Goal: Task Accomplishment & Management: Manage account settings

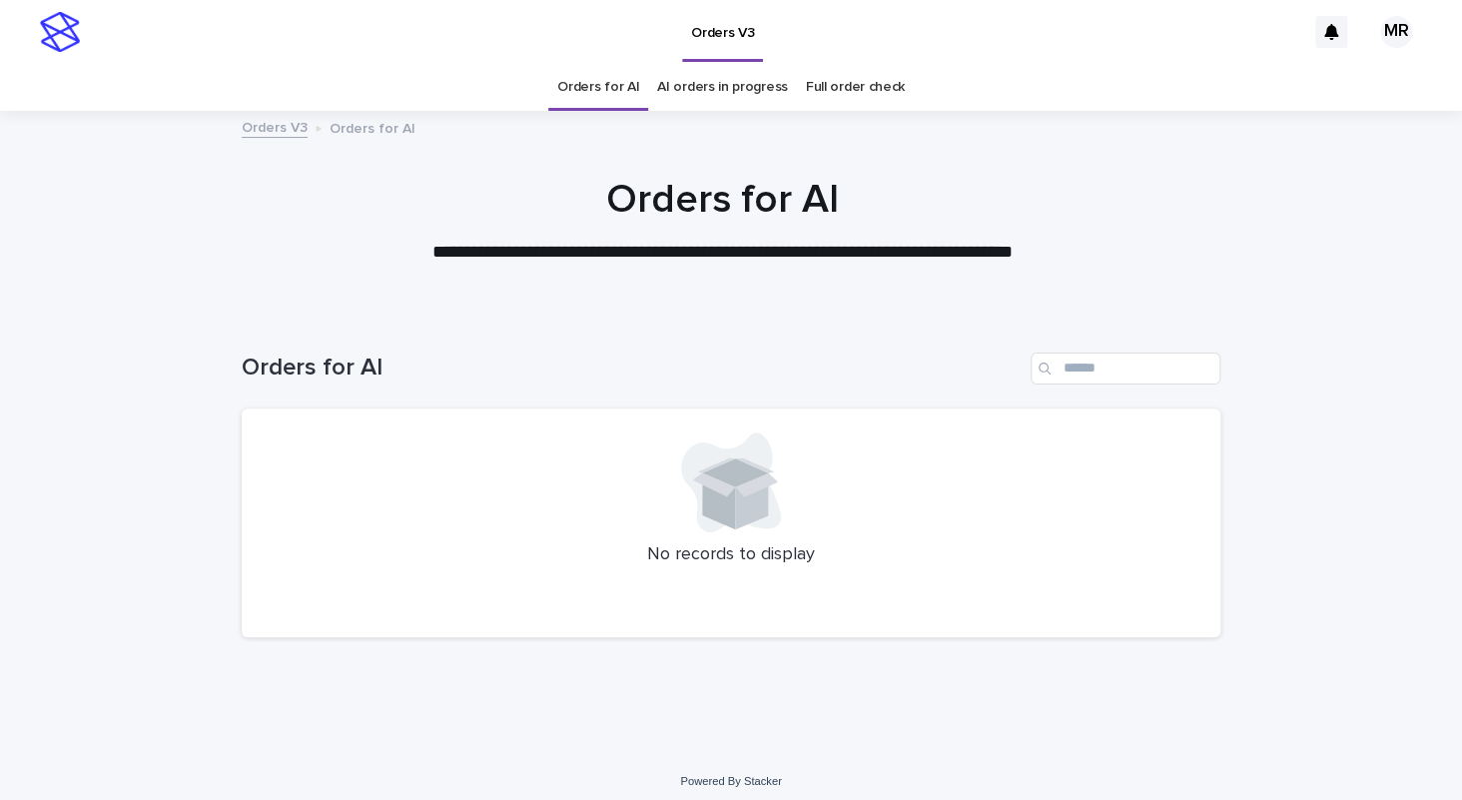
click at [723, 76] on link "AI orders in progress" at bounding box center [722, 87] width 131 height 47
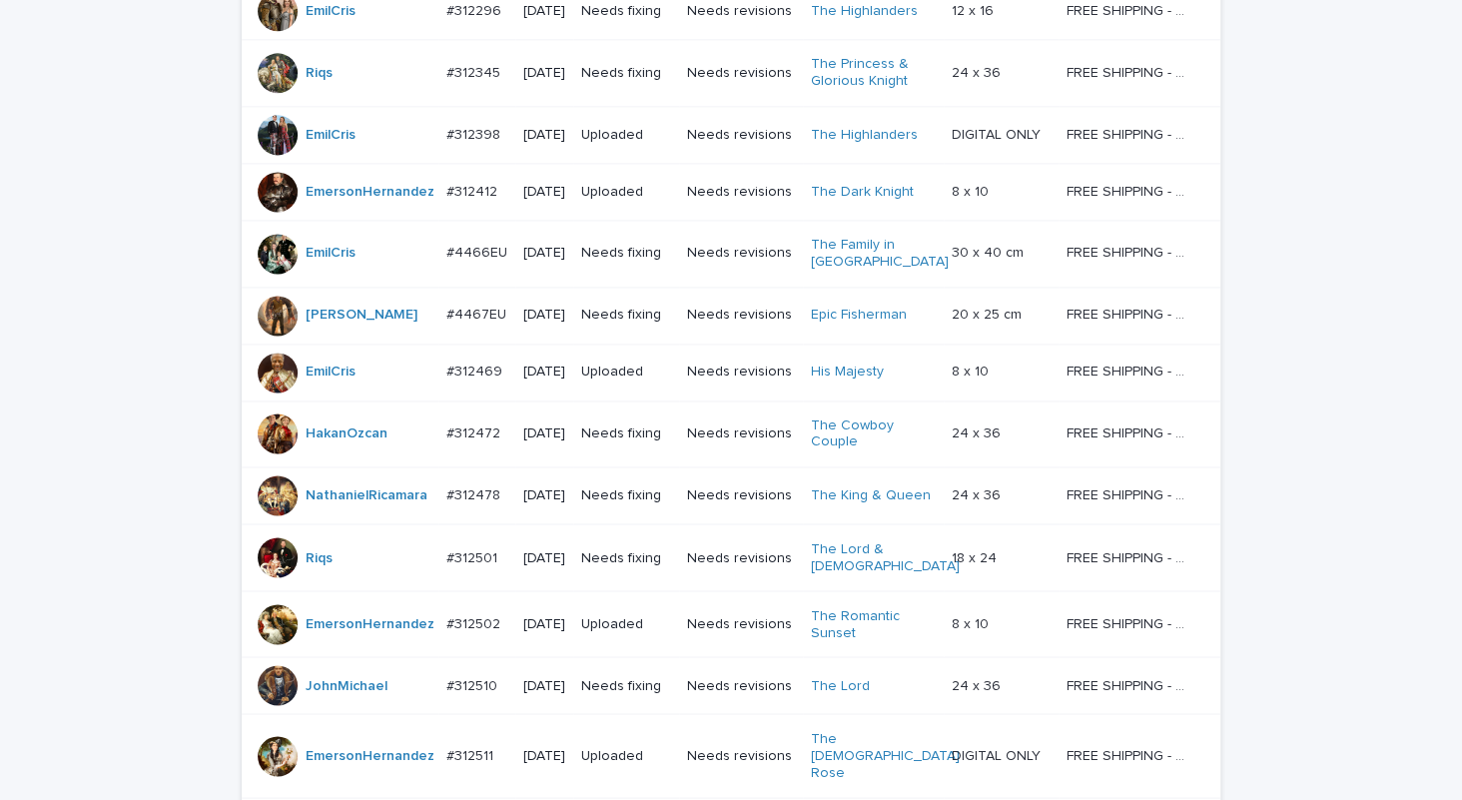
scroll to position [1640, 0]
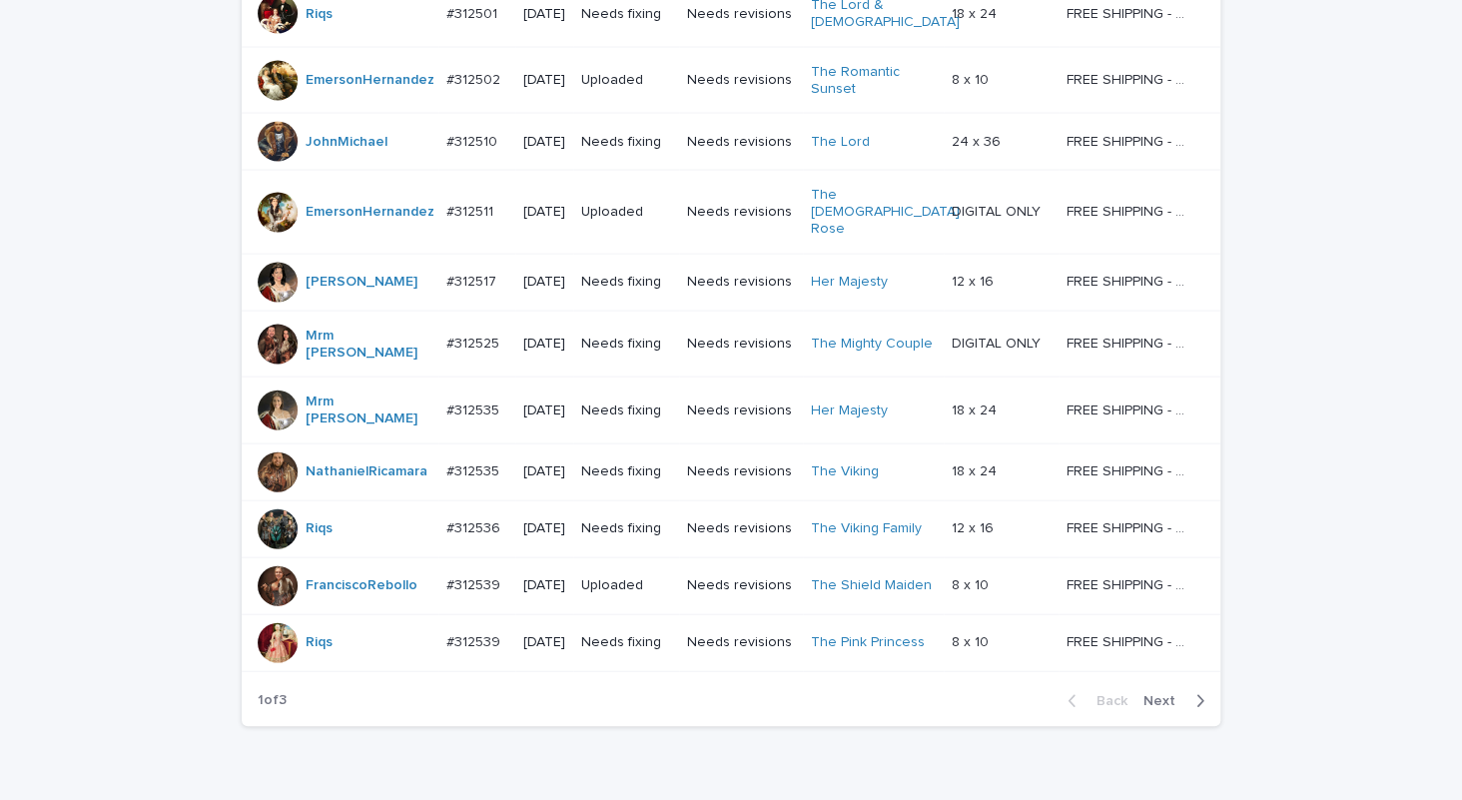
click at [1161, 676] on div "Back Next" at bounding box center [1135, 701] width 169 height 50
click at [1161, 694] on span "Next" at bounding box center [1165, 701] width 44 height 14
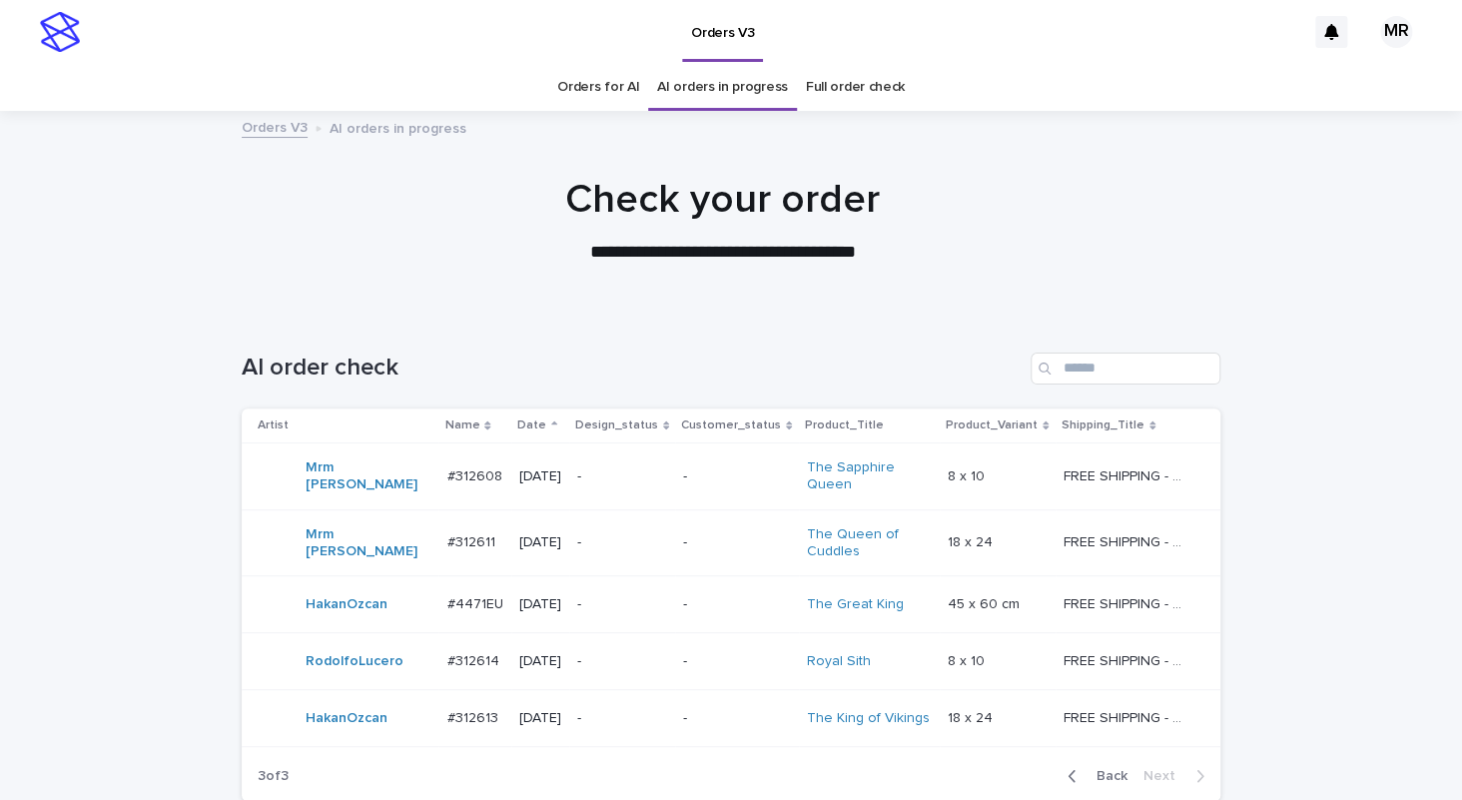
click at [605, 95] on link "Orders for AI" at bounding box center [598, 87] width 82 height 47
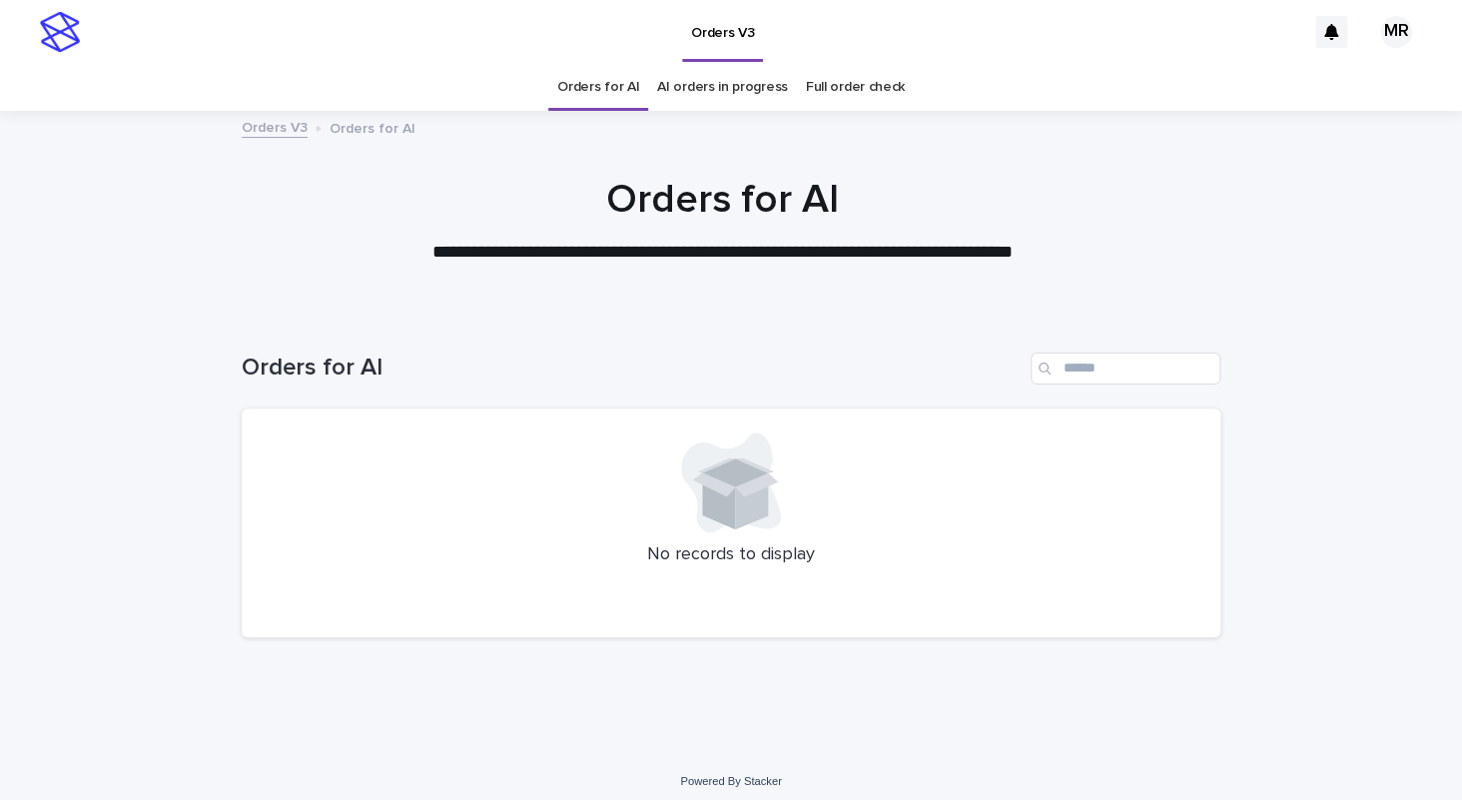
click at [692, 89] on link "AI orders in progress" at bounding box center [722, 87] width 131 height 47
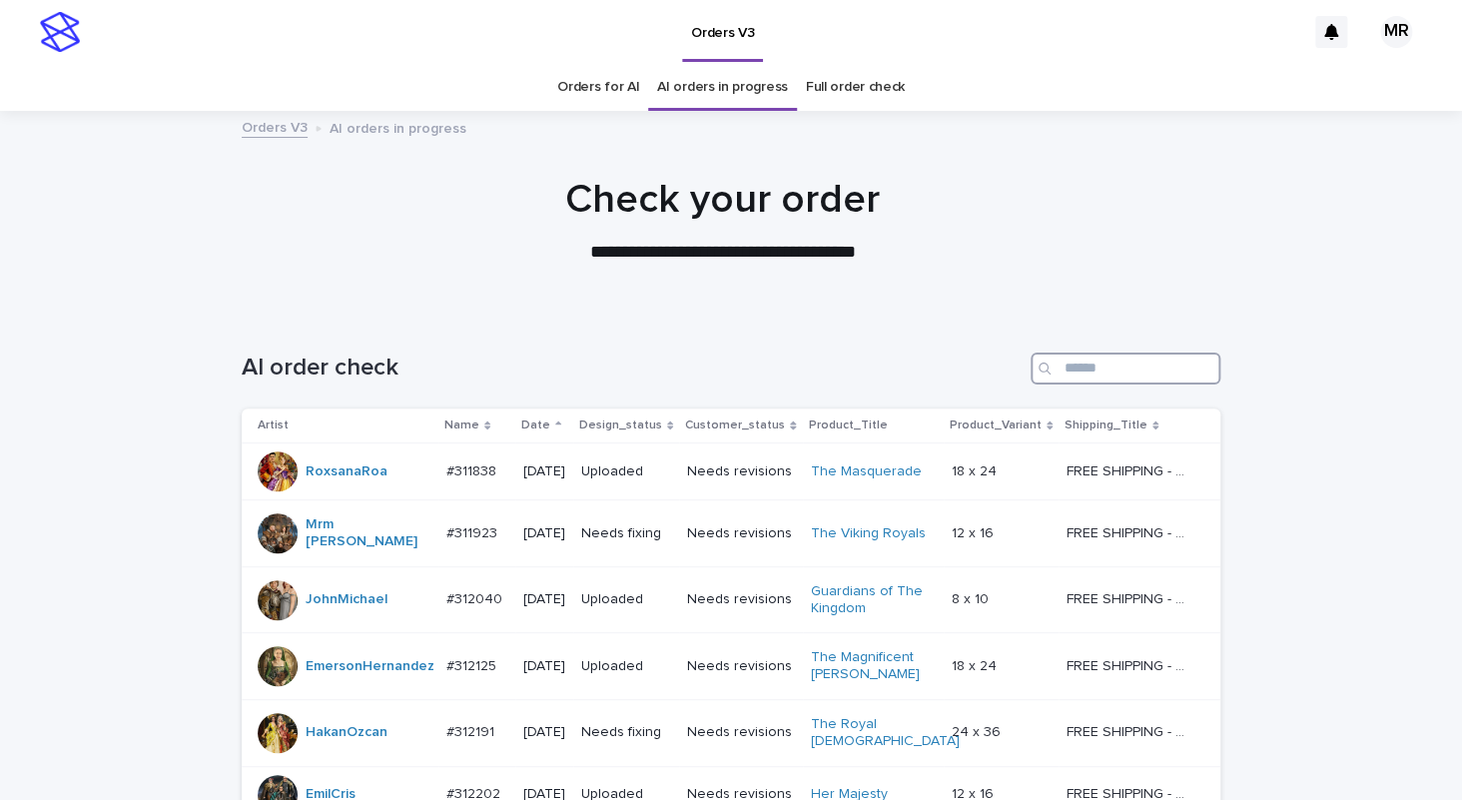
click at [1122, 366] on input "Search" at bounding box center [1125, 368] width 190 height 32
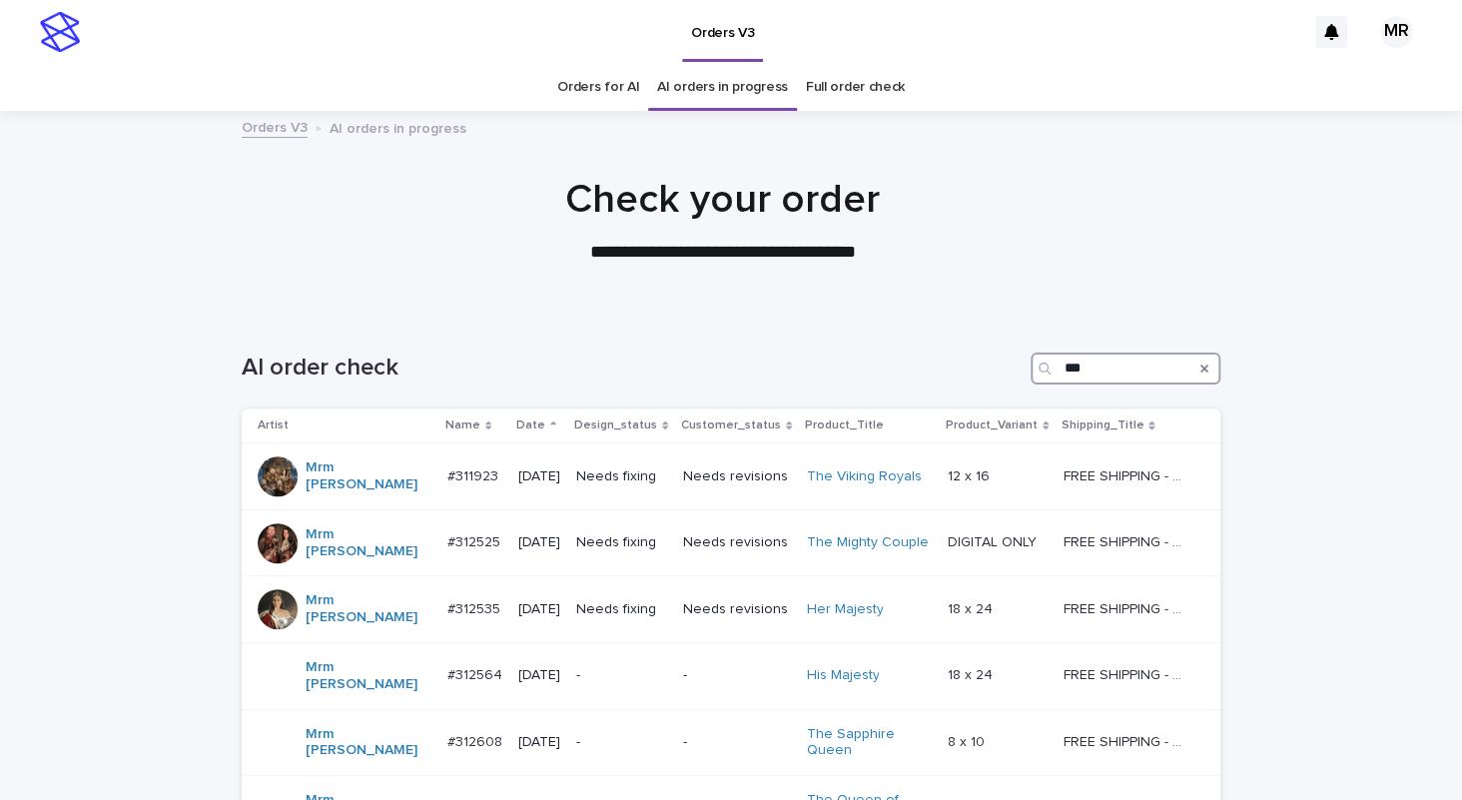
scroll to position [227, 0]
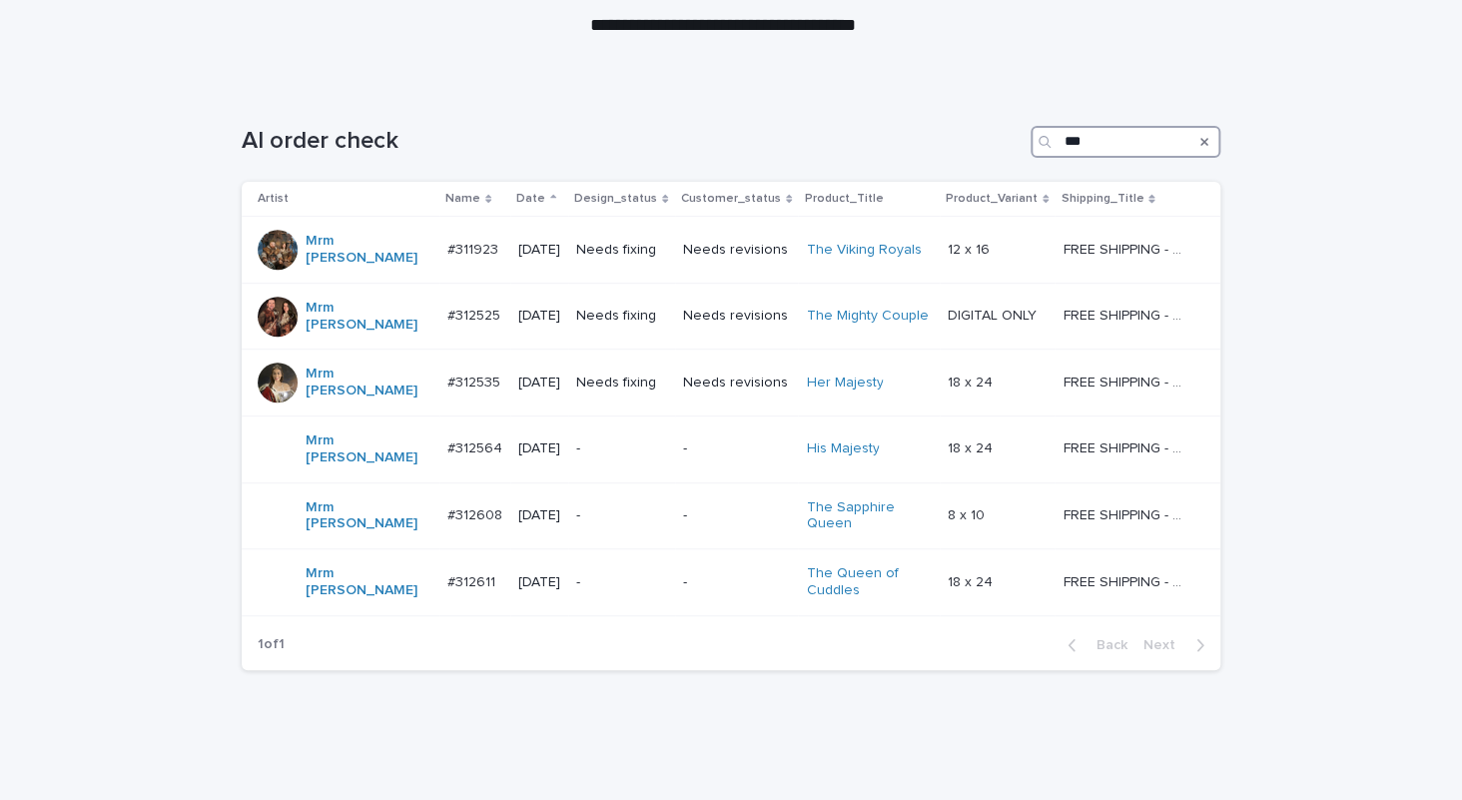
type input "***"
click at [665, 368] on td "Needs fixing" at bounding box center [621, 382] width 107 height 67
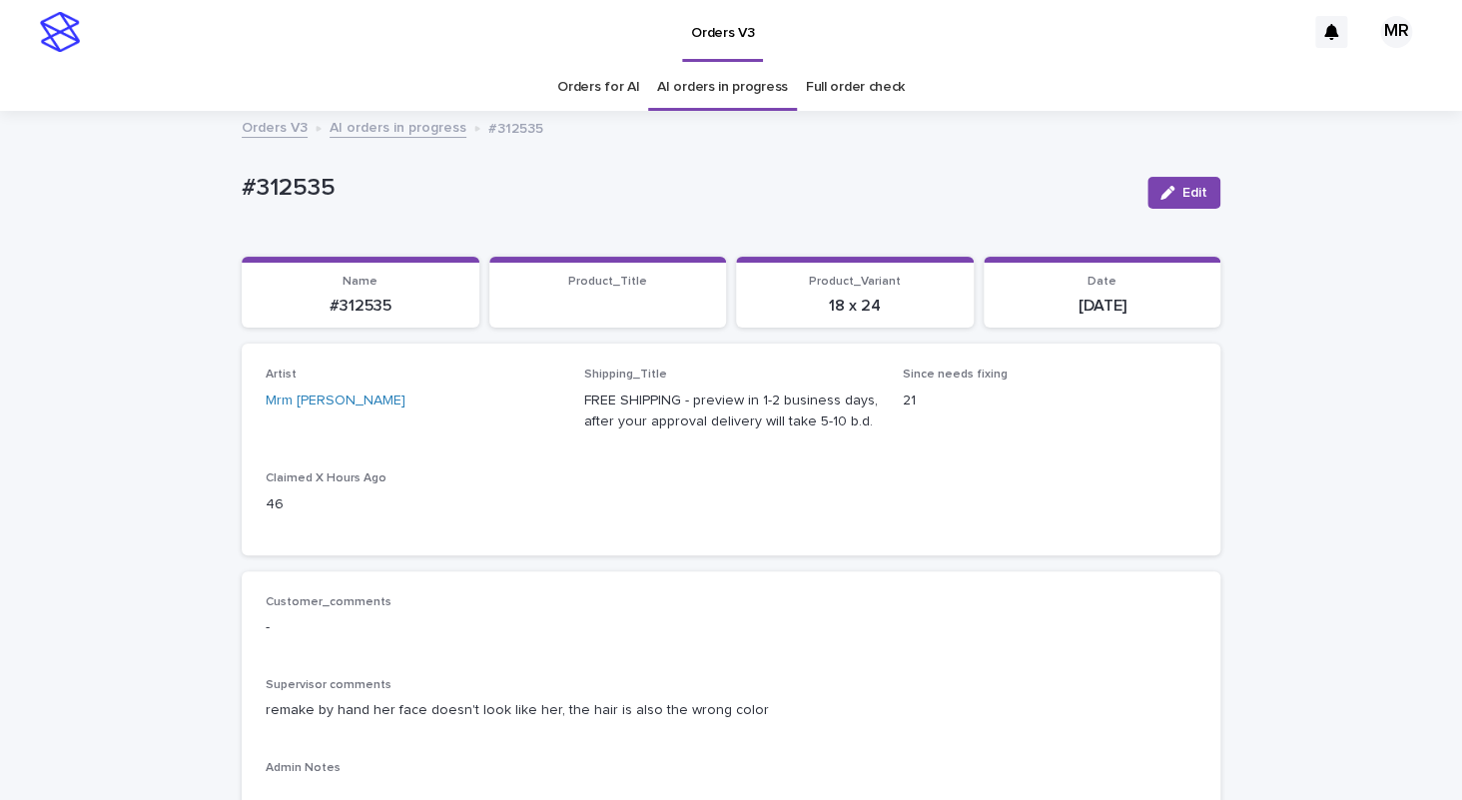
scroll to position [29, 0]
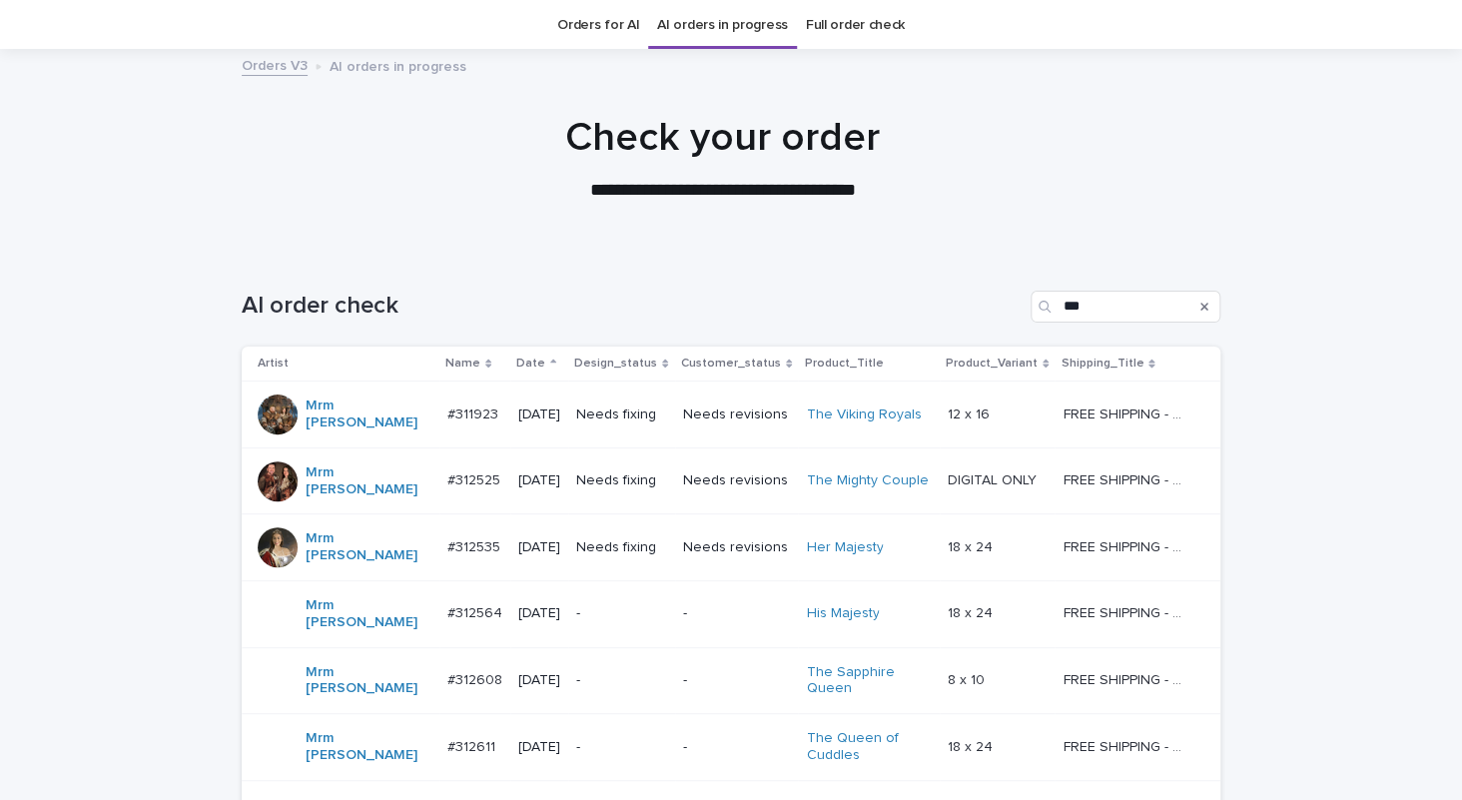
scroll to position [63, 0]
click at [600, 17] on link "Orders for AI" at bounding box center [598, 24] width 82 height 47
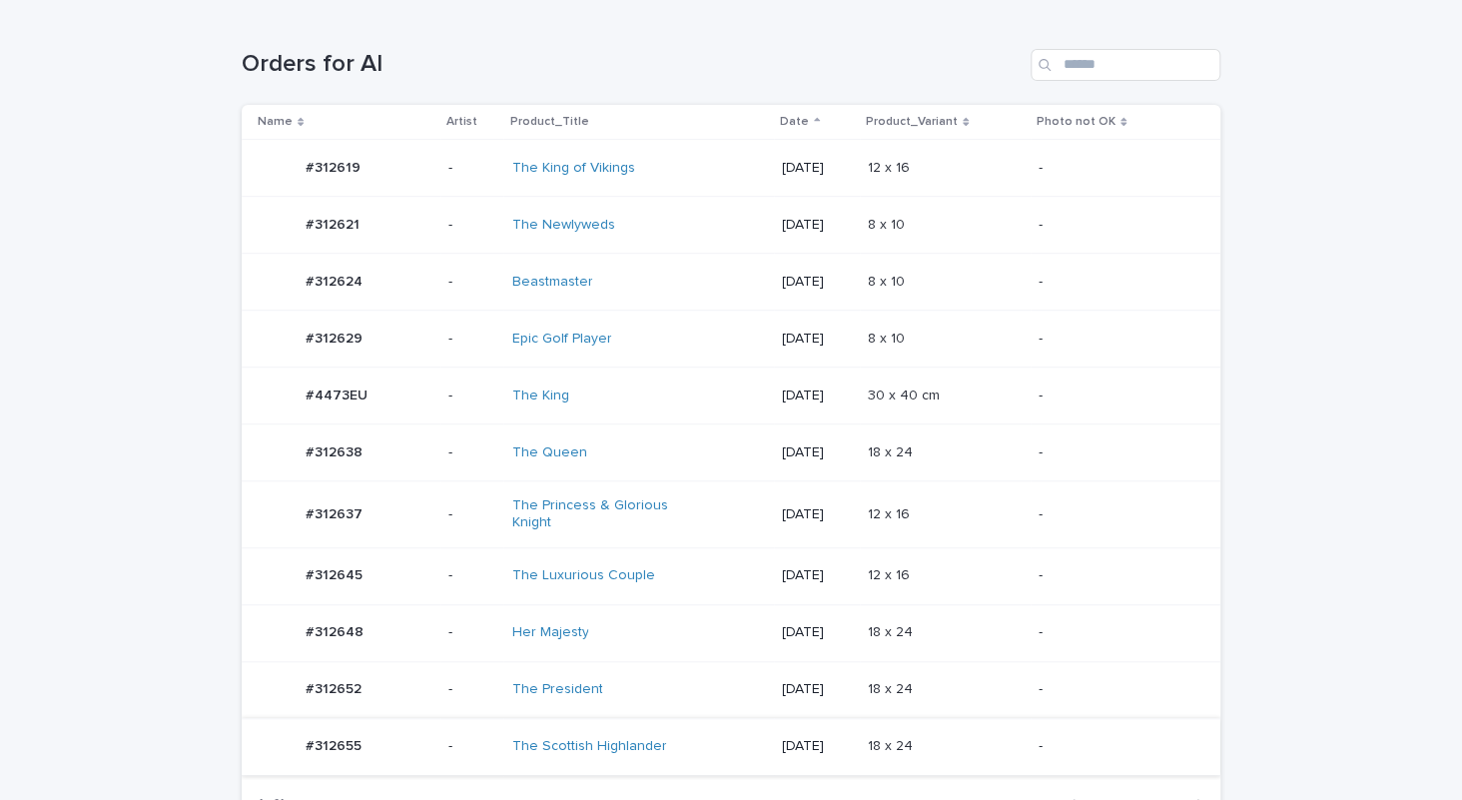
scroll to position [499, 0]
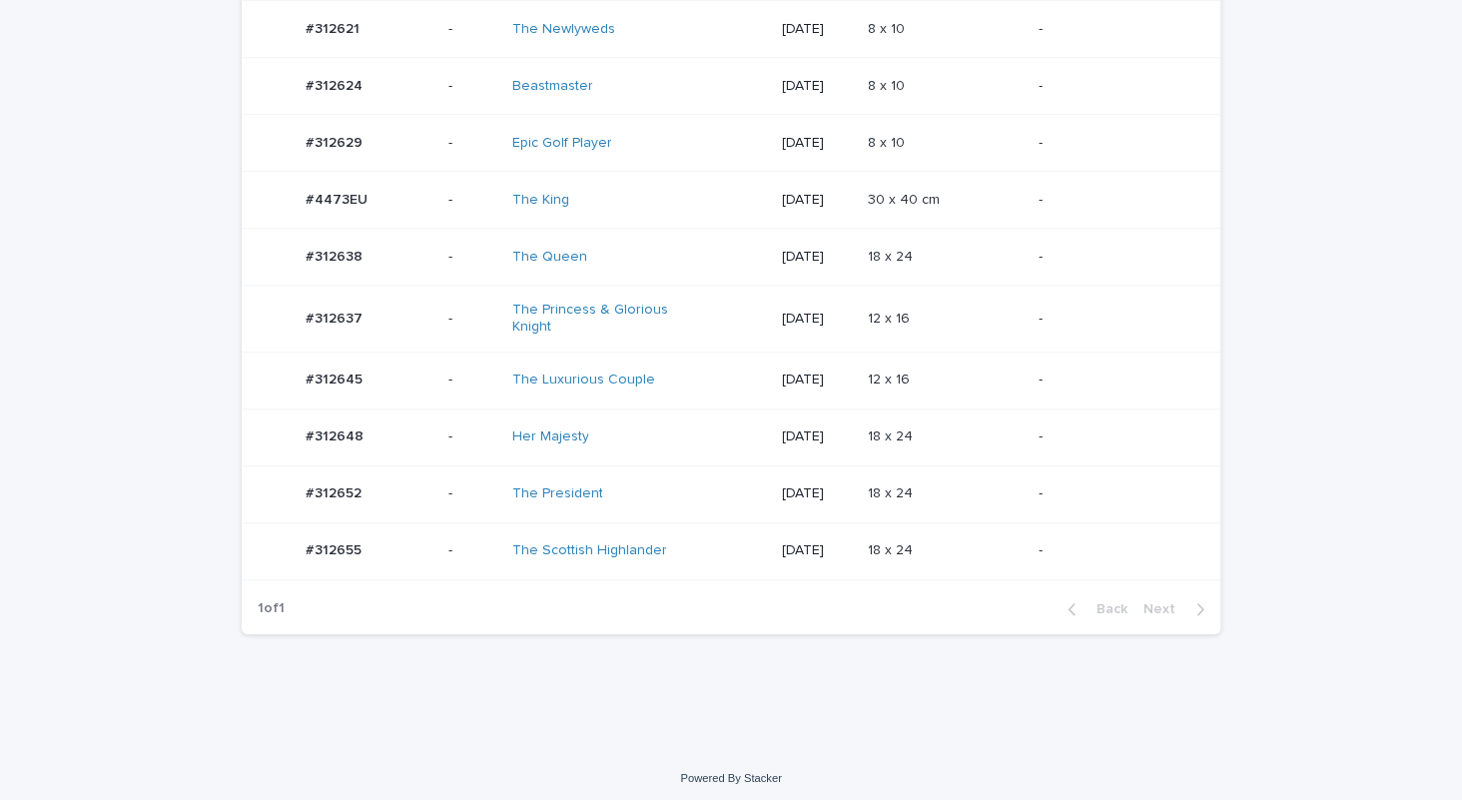
click at [689, 378] on div "The Luxurious Couple" at bounding box center [638, 379] width 255 height 33
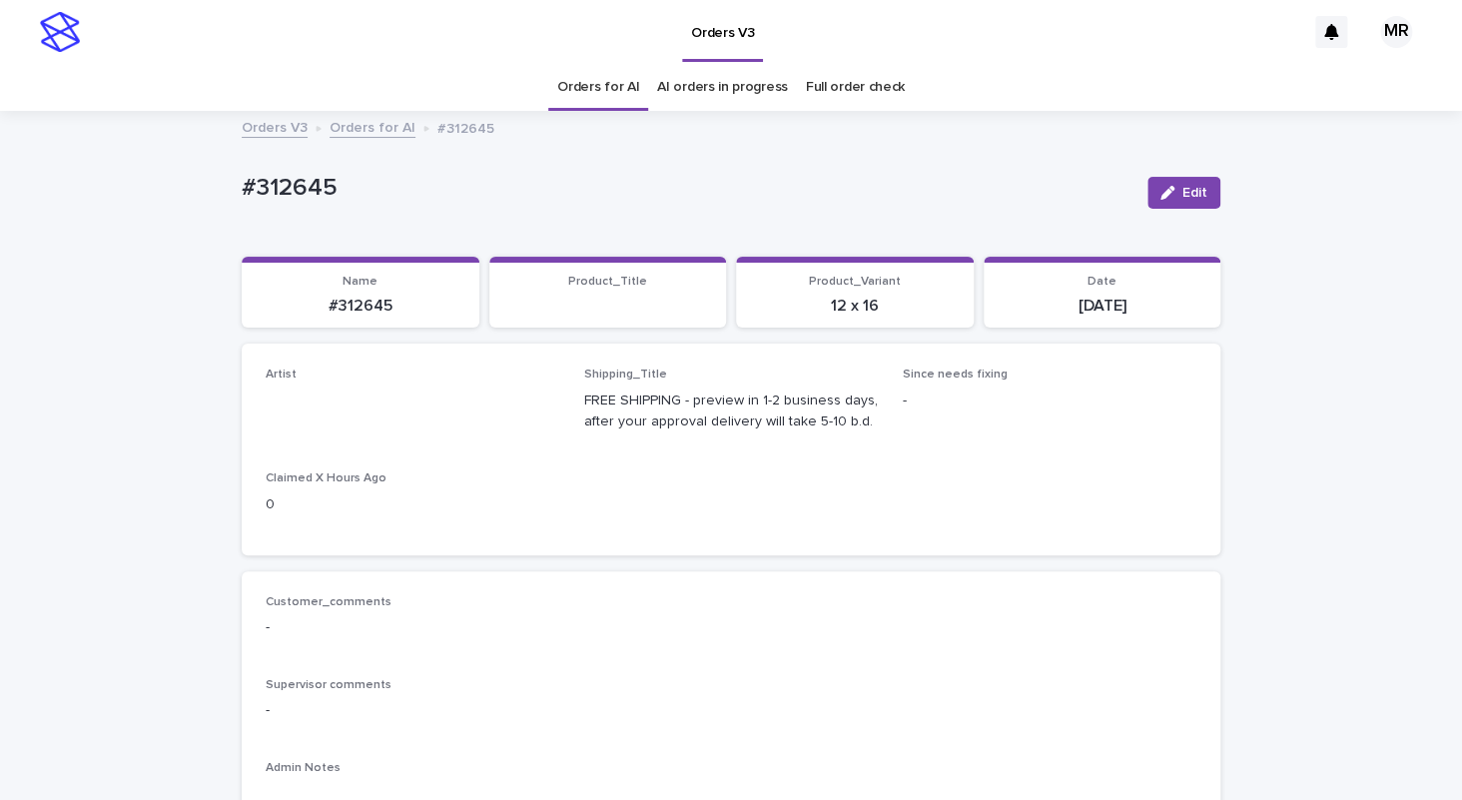
click at [633, 98] on div "Orders for AI" at bounding box center [598, 87] width 100 height 47
click at [589, 92] on link "Orders for AI" at bounding box center [598, 87] width 82 height 47
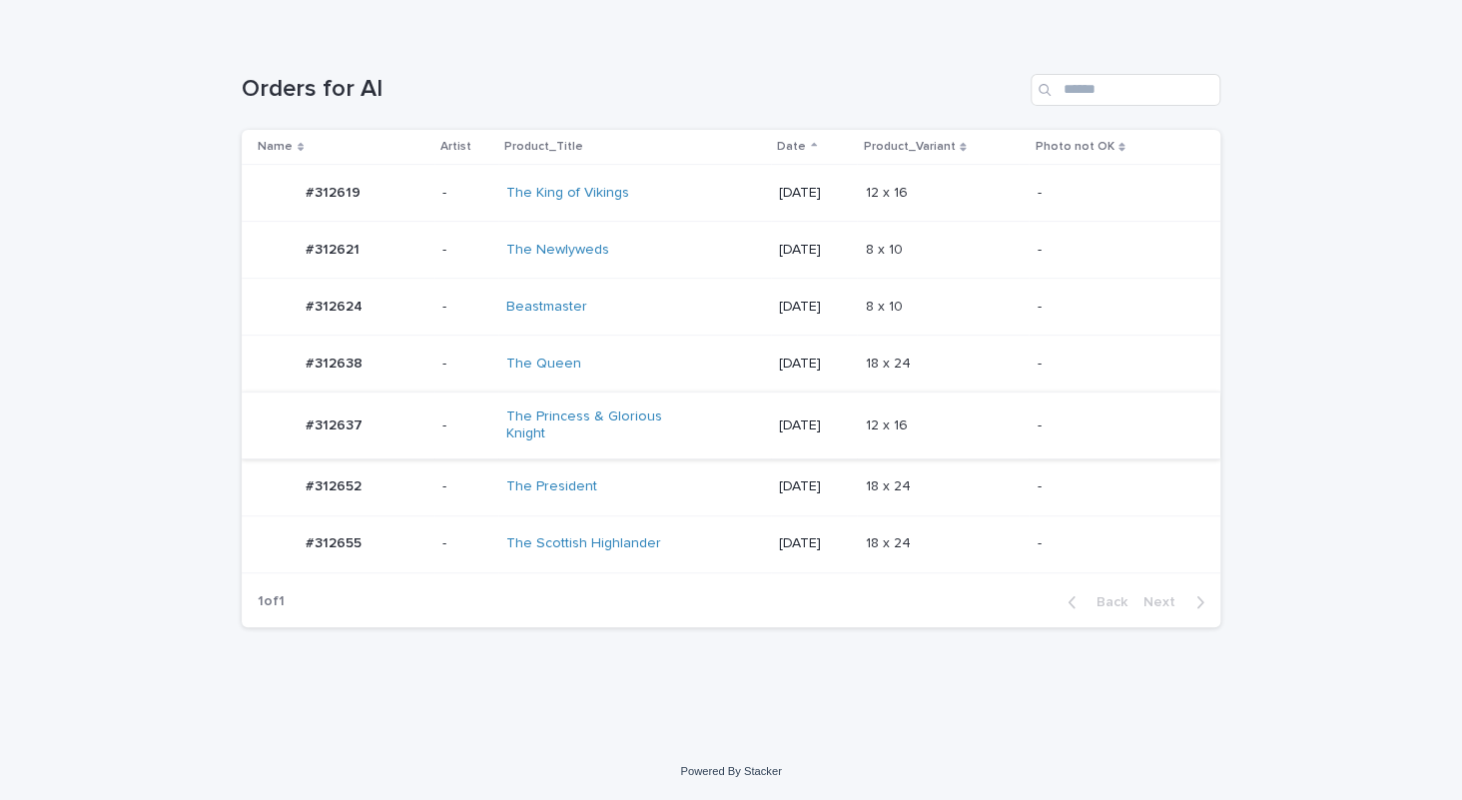
scroll to position [274, 0]
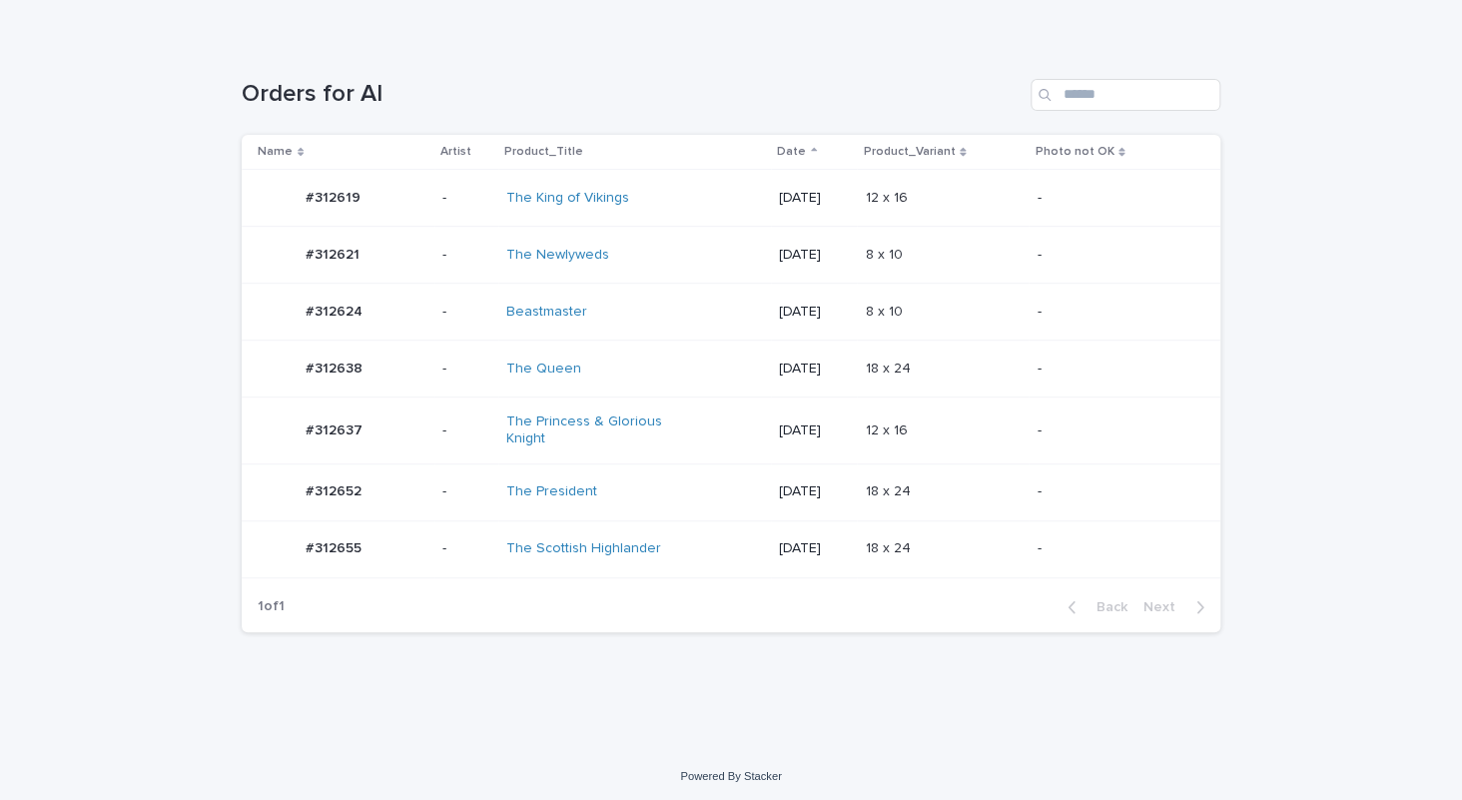
click at [668, 436] on div "The Princess & Glorious Knight" at bounding box center [634, 430] width 257 height 50
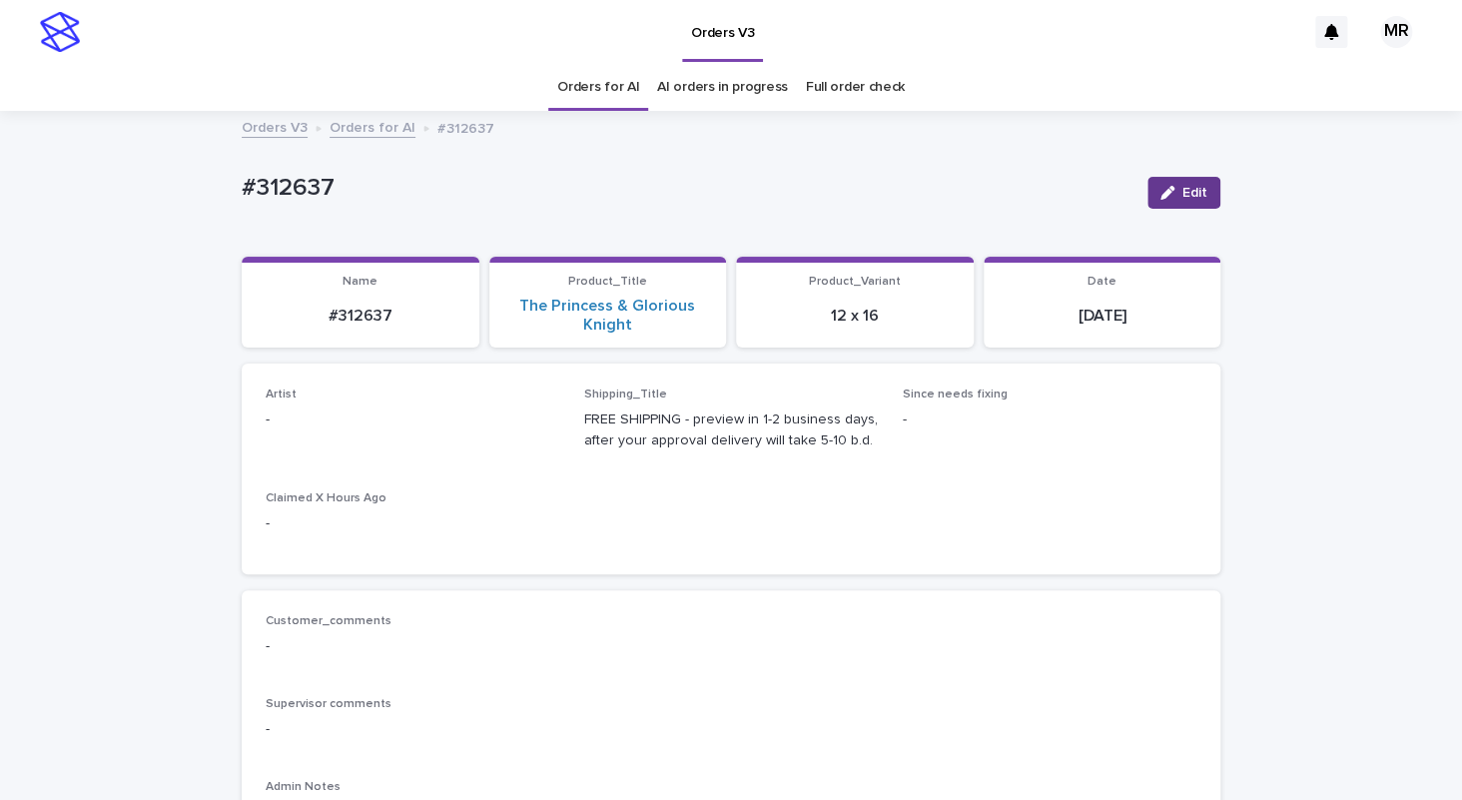
click at [1189, 201] on button "Edit" at bounding box center [1183, 193] width 73 height 32
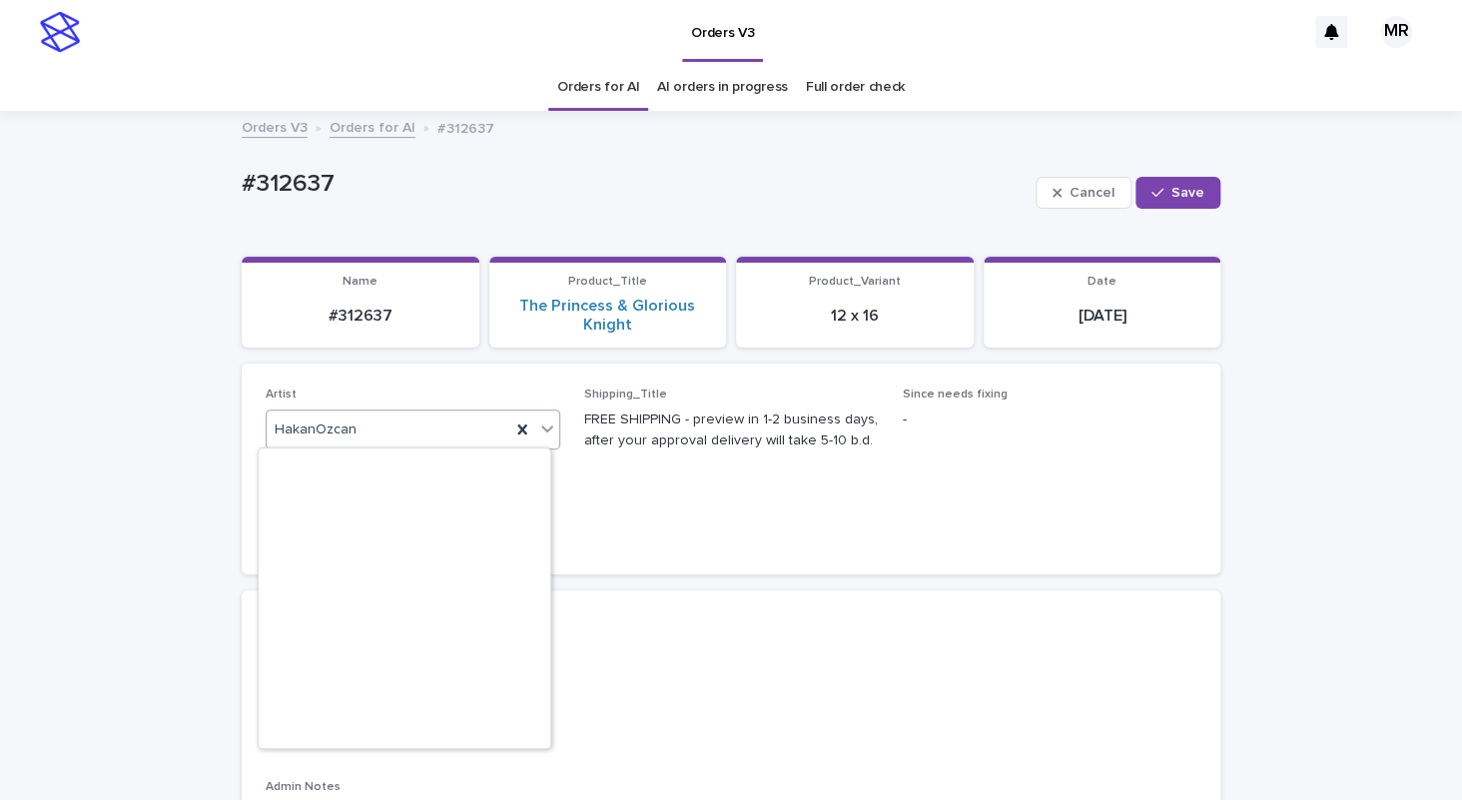
click at [353, 431] on div "HakanOzcan" at bounding box center [389, 429] width 244 height 33
click at [610, 93] on link "Orders for AI" at bounding box center [598, 87] width 82 height 47
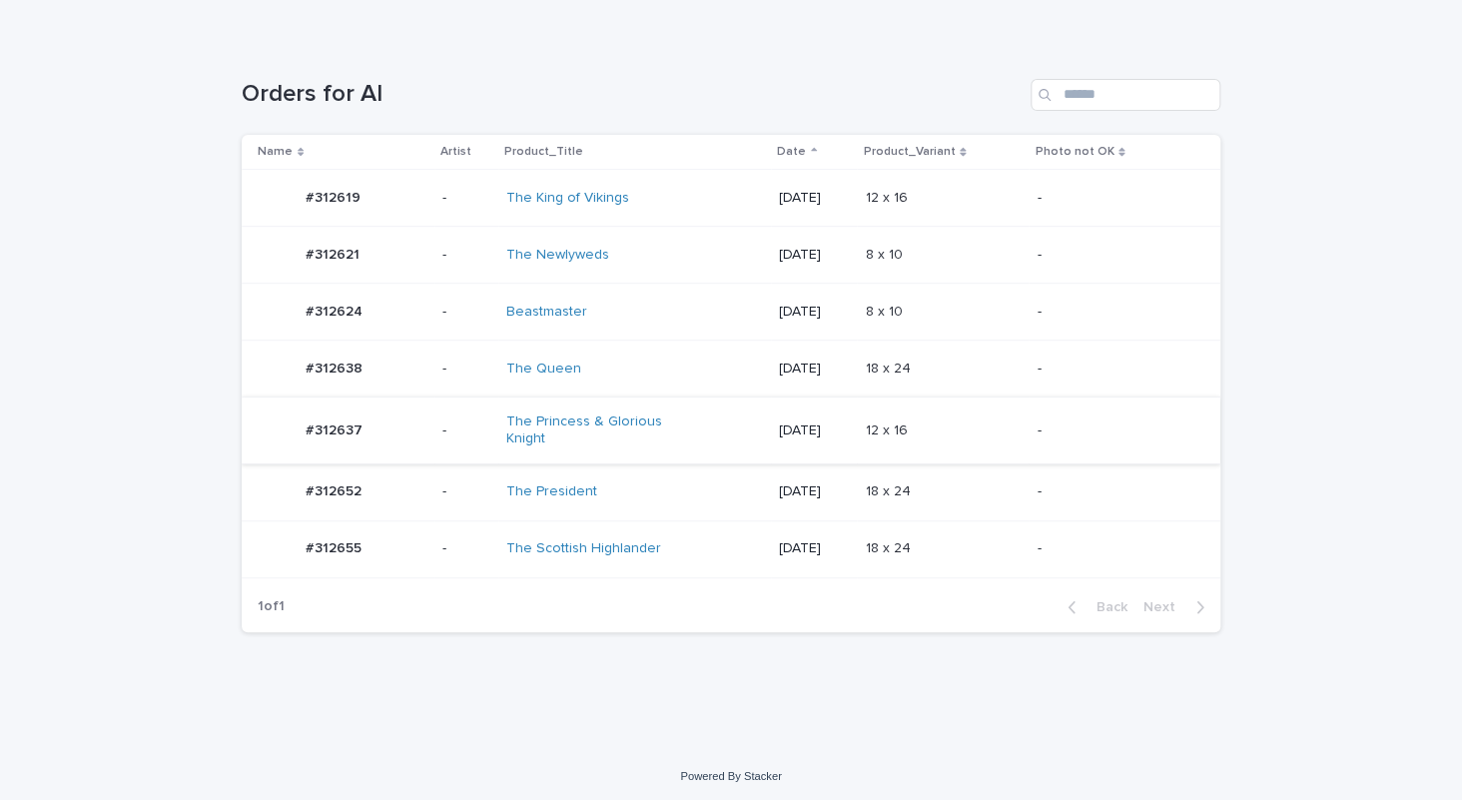
scroll to position [38, 0]
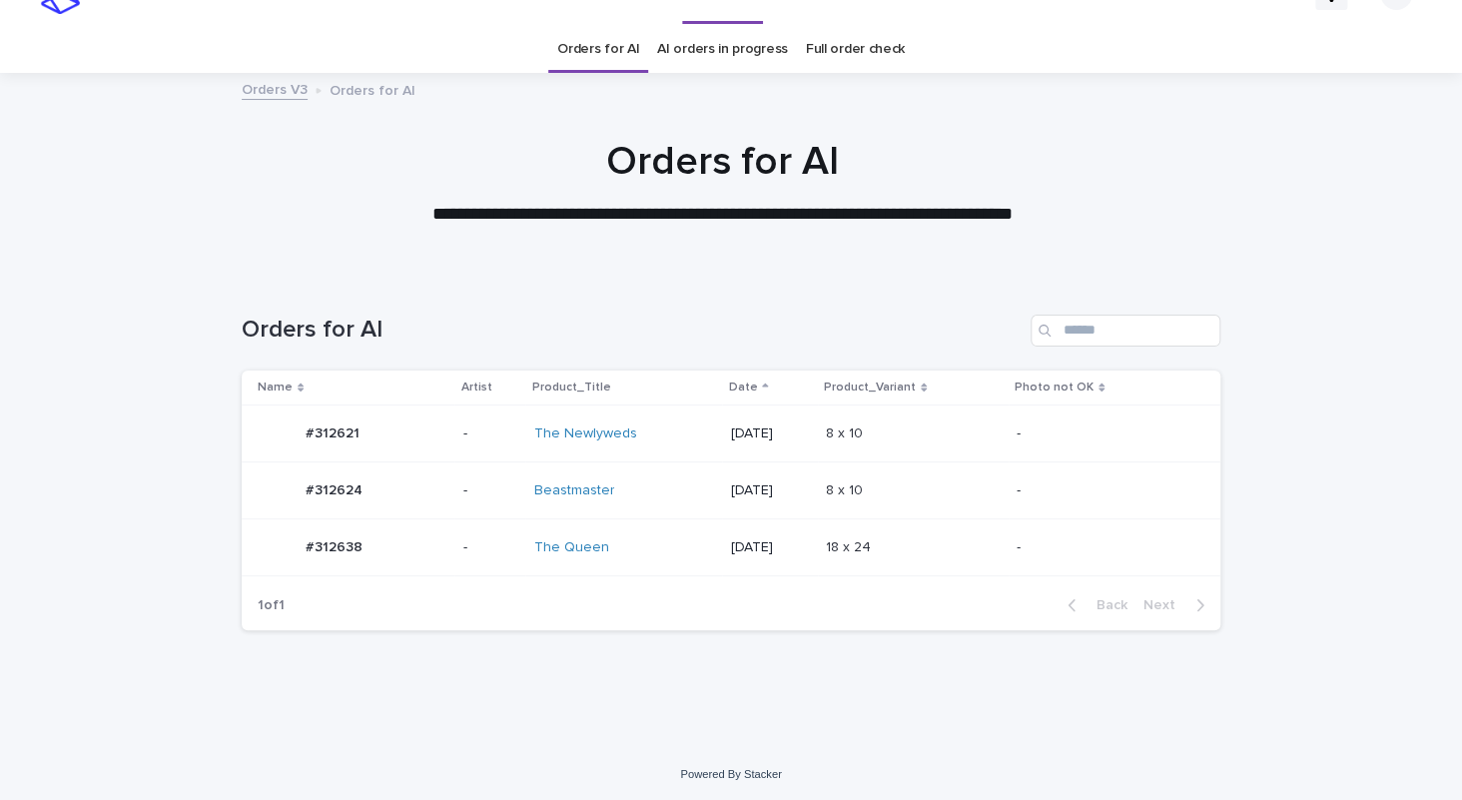
click at [670, 431] on div "The Newlyweds" at bounding box center [616, 433] width 167 height 17
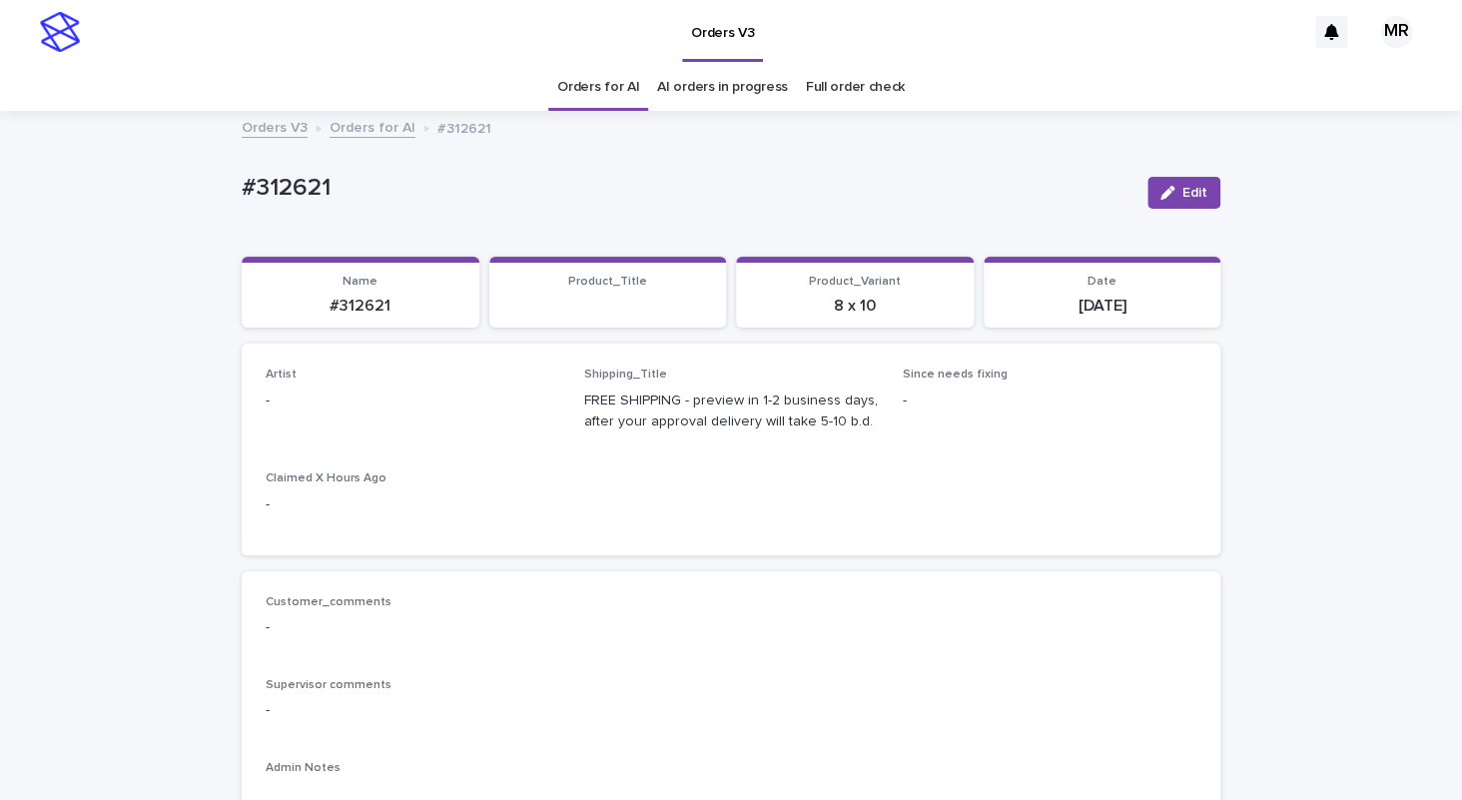
click at [1185, 181] on button "Edit" at bounding box center [1183, 193] width 73 height 32
click at [355, 402] on div "Select..." at bounding box center [401, 409] width 268 height 33
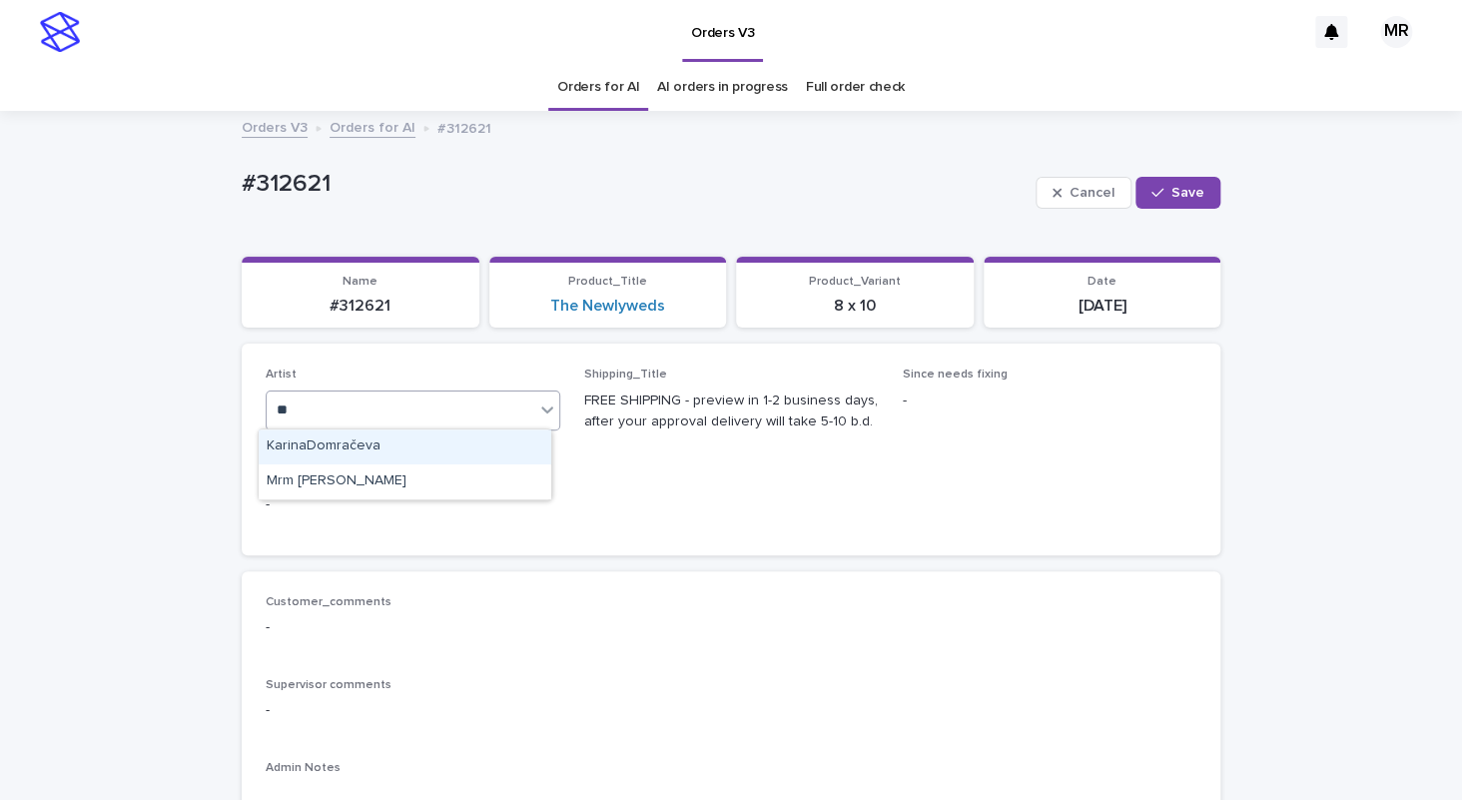
type input "***"
click at [323, 437] on div "Mrm Ramishvili" at bounding box center [405, 446] width 293 height 35
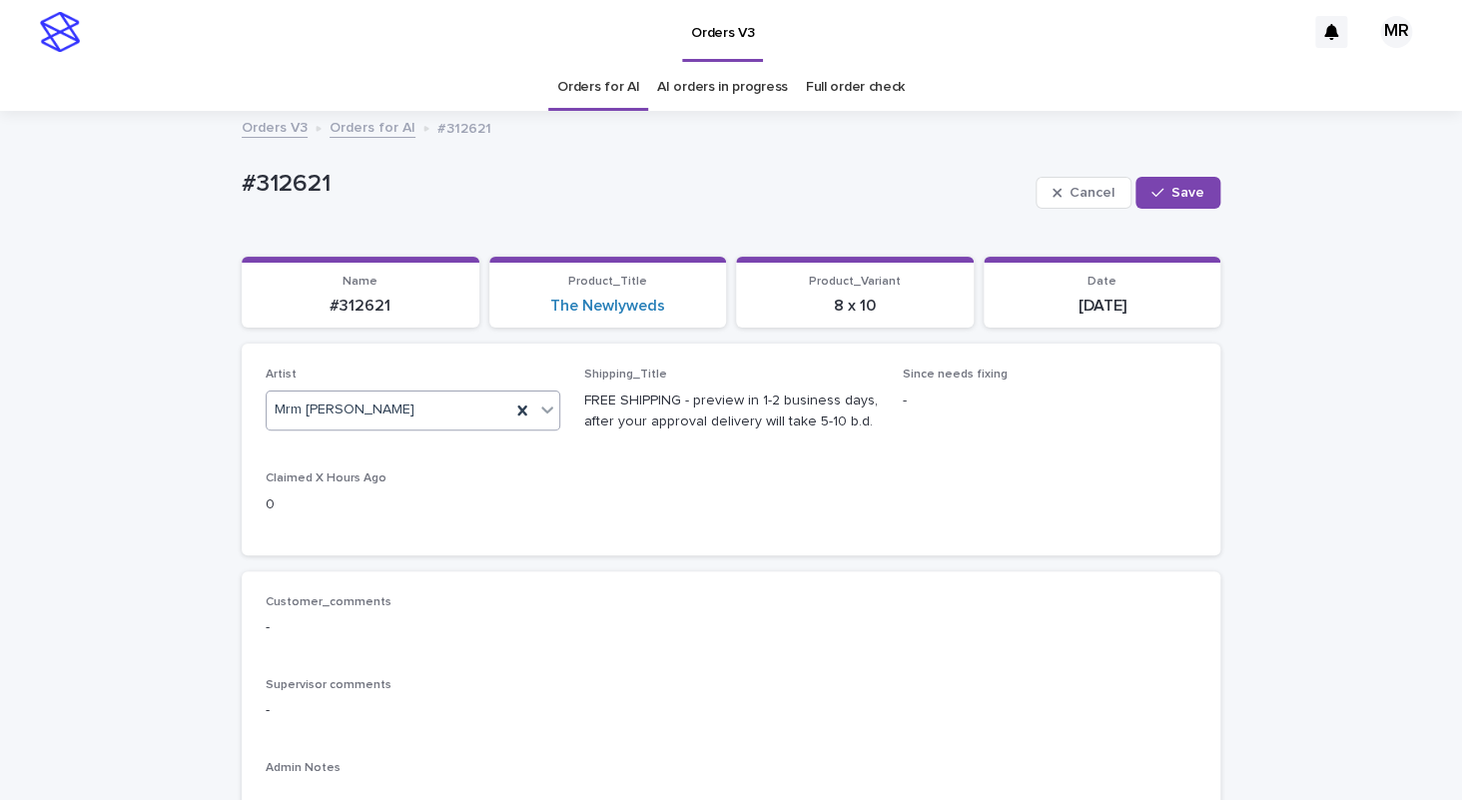
drag, startPoint x: 1162, startPoint y: 182, endPoint x: 695, endPoint y: 2, distance: 500.7
click at [1157, 182] on button "Save" at bounding box center [1177, 193] width 85 height 32
drag, startPoint x: 207, startPoint y: 188, endPoint x: 132, endPoint y: 185, distance: 74.9
click at [242, 186] on div "#312621" at bounding box center [687, 186] width 890 height 33
copy p "#312621"
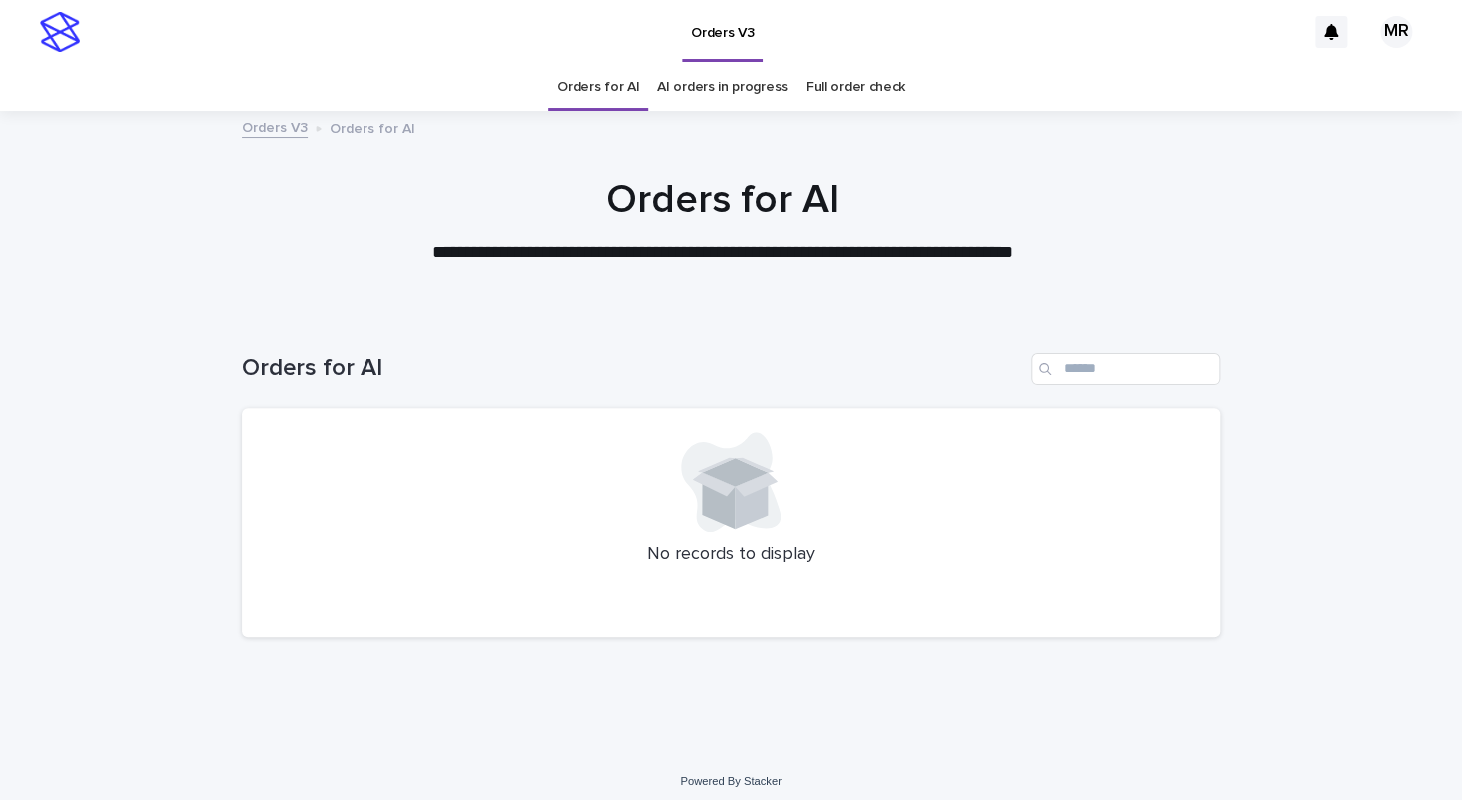
scroll to position [9, 0]
click at [911, 772] on div "**********" at bounding box center [731, 405] width 1462 height 810
click at [710, 92] on link "AI orders in progress" at bounding box center [722, 87] width 131 height 47
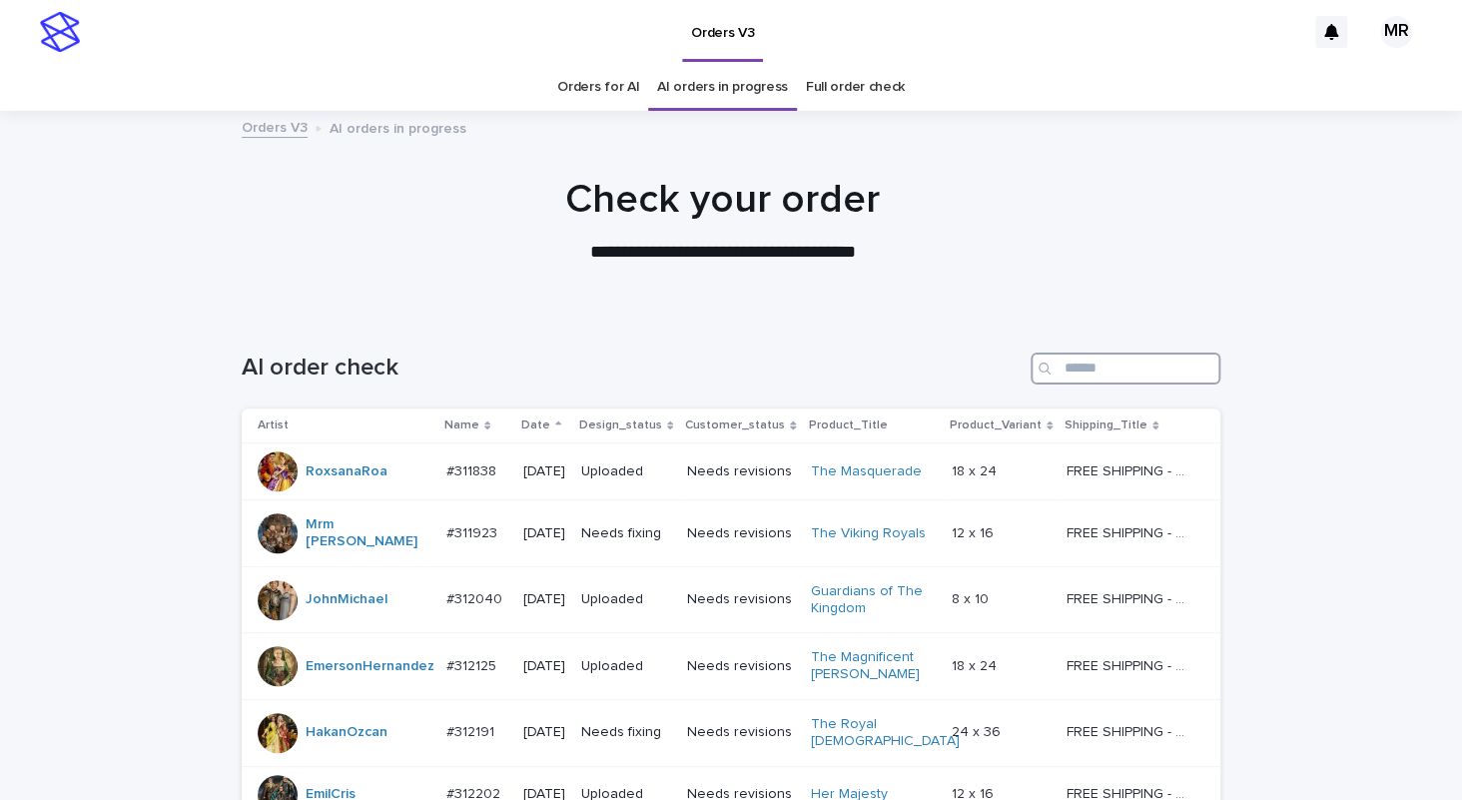
click at [1097, 368] on input "Search" at bounding box center [1125, 368] width 190 height 32
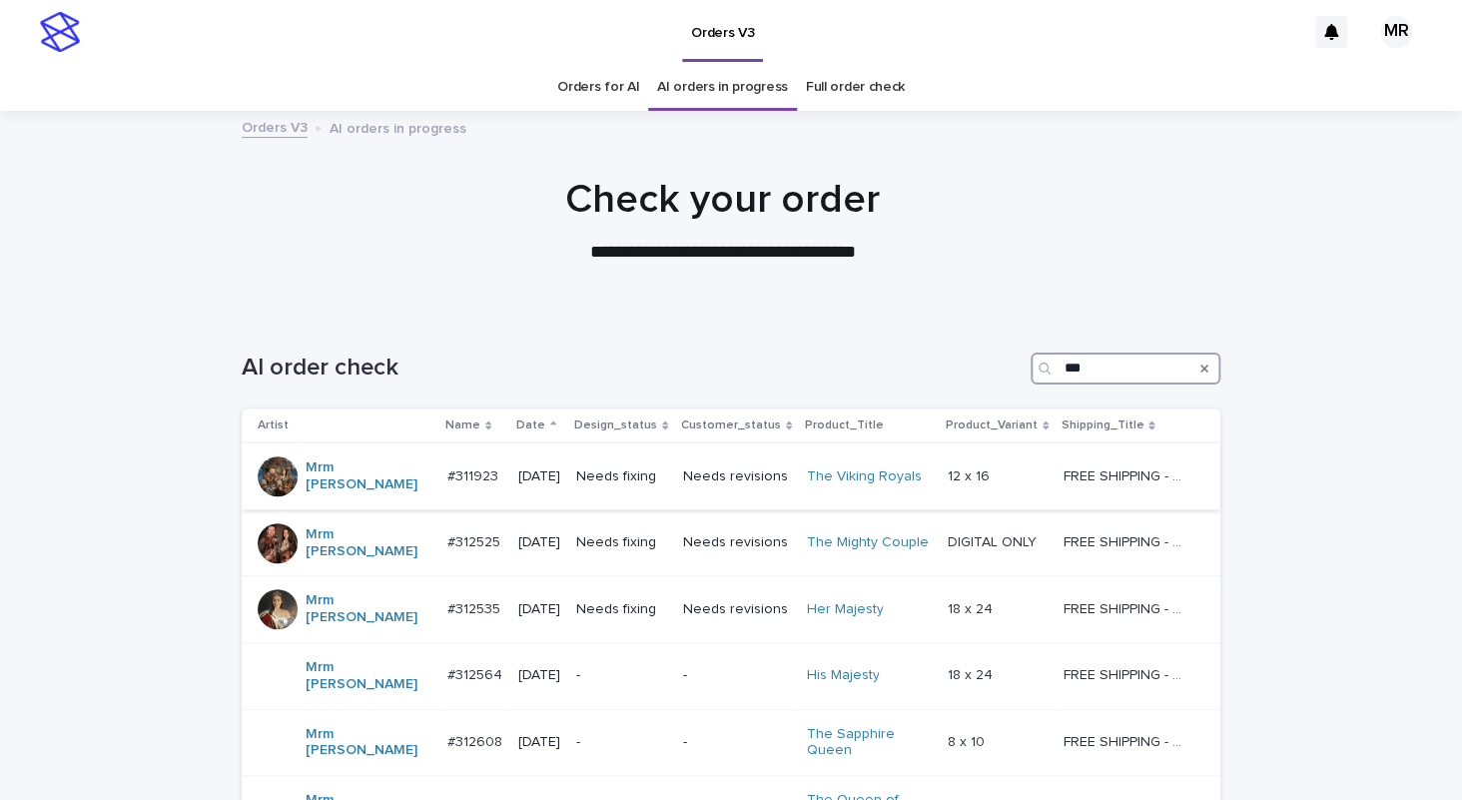
type input "***"
click at [662, 481] on td "Needs fixing" at bounding box center [621, 476] width 107 height 67
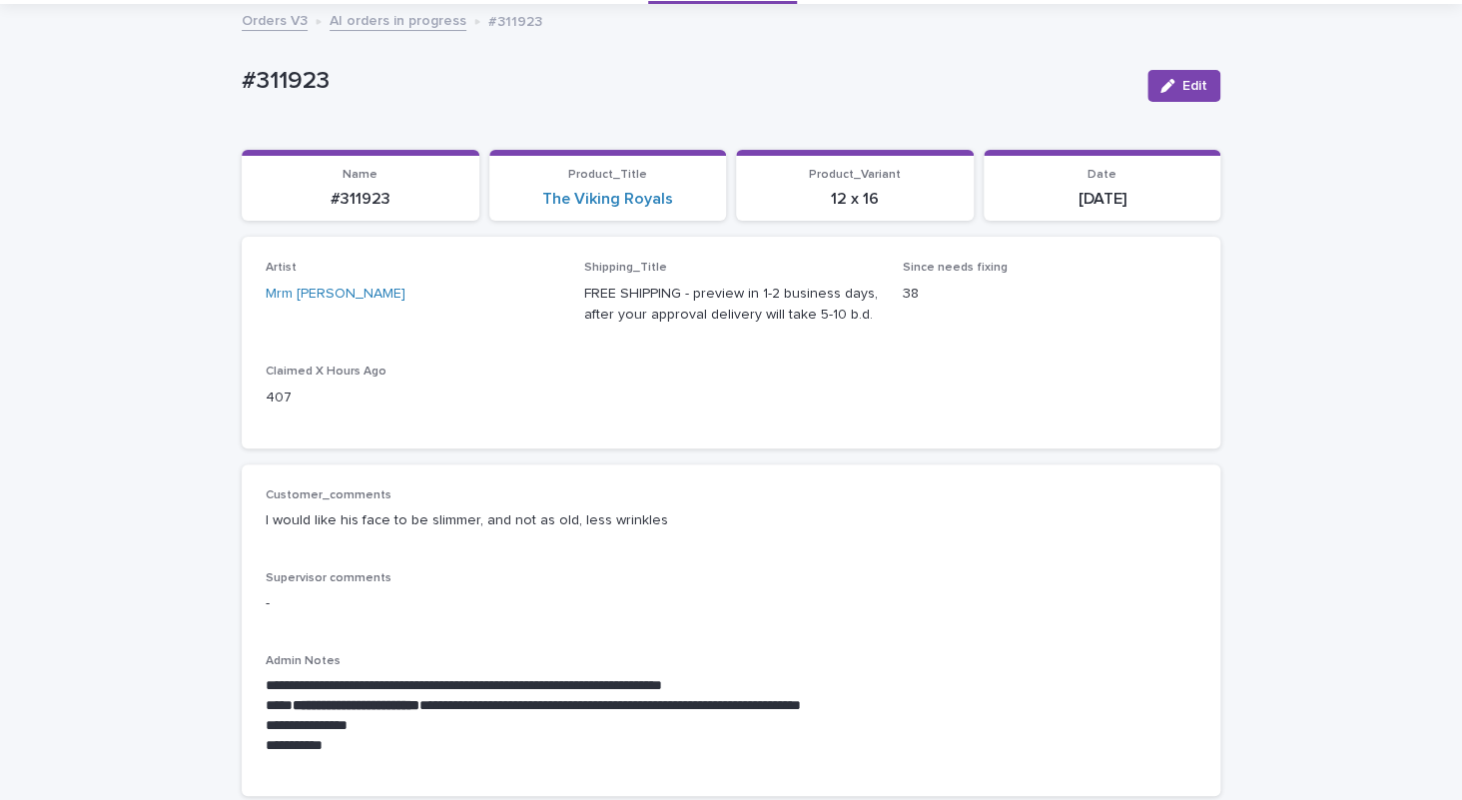
scroll to position [163, 0]
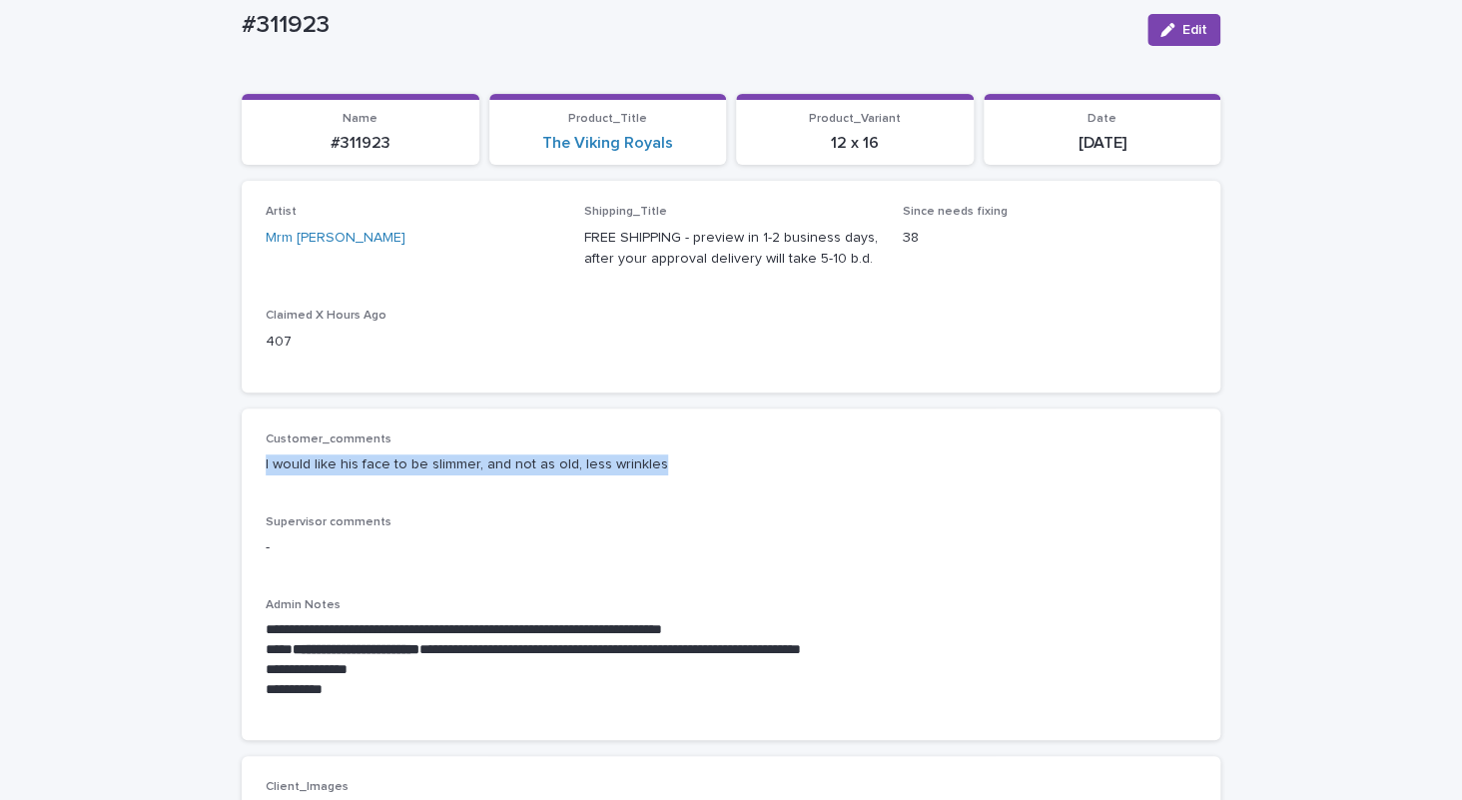
drag, startPoint x: 531, startPoint y: 467, endPoint x: 250, endPoint y: 467, distance: 281.6
click at [266, 467] on div "I would like his face to be slimmer, and not as old, less wrinkles" at bounding box center [731, 462] width 931 height 25
copy p "I would like his face to be slimmer, and not as old, less wrinkles"
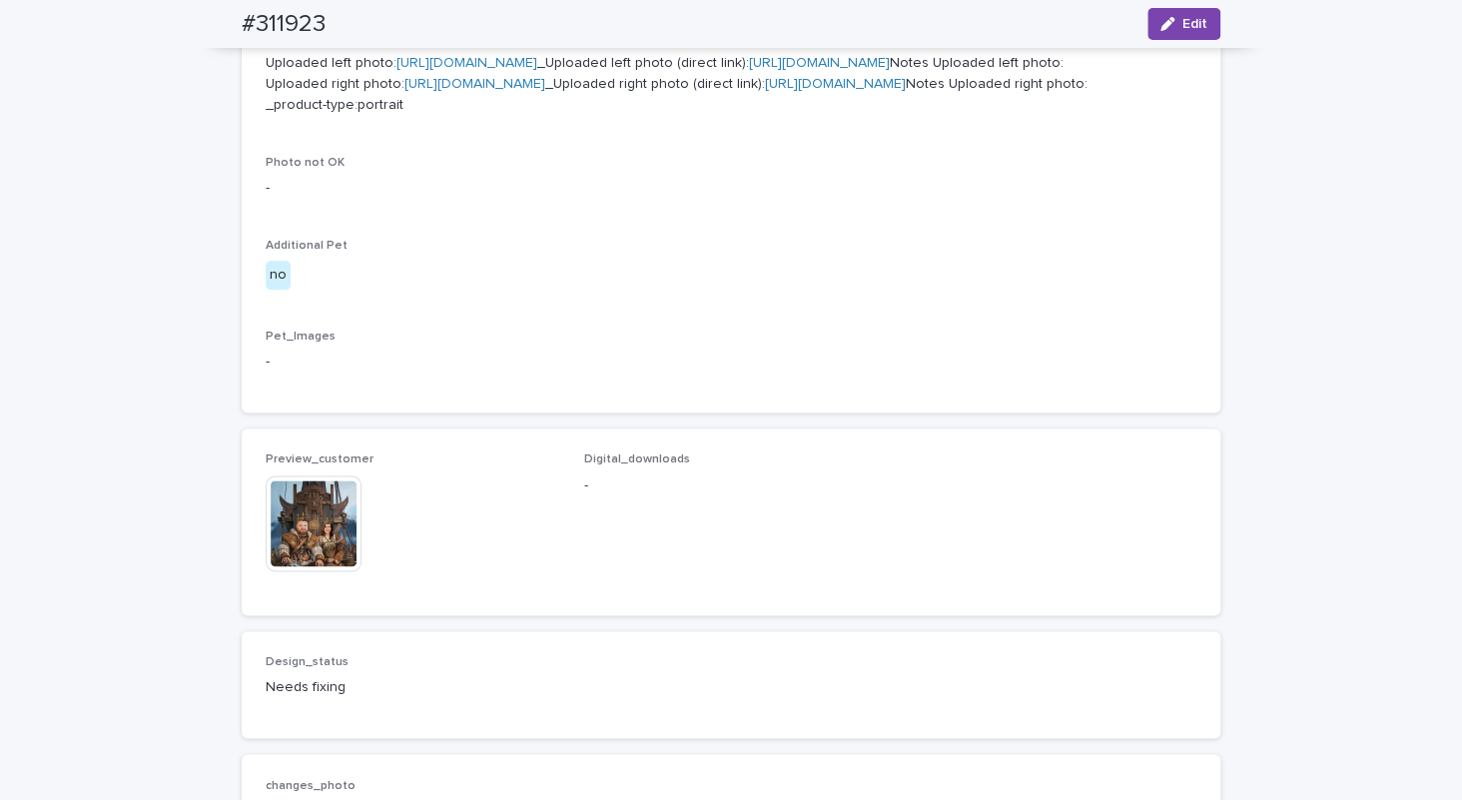
scroll to position [1008, 0]
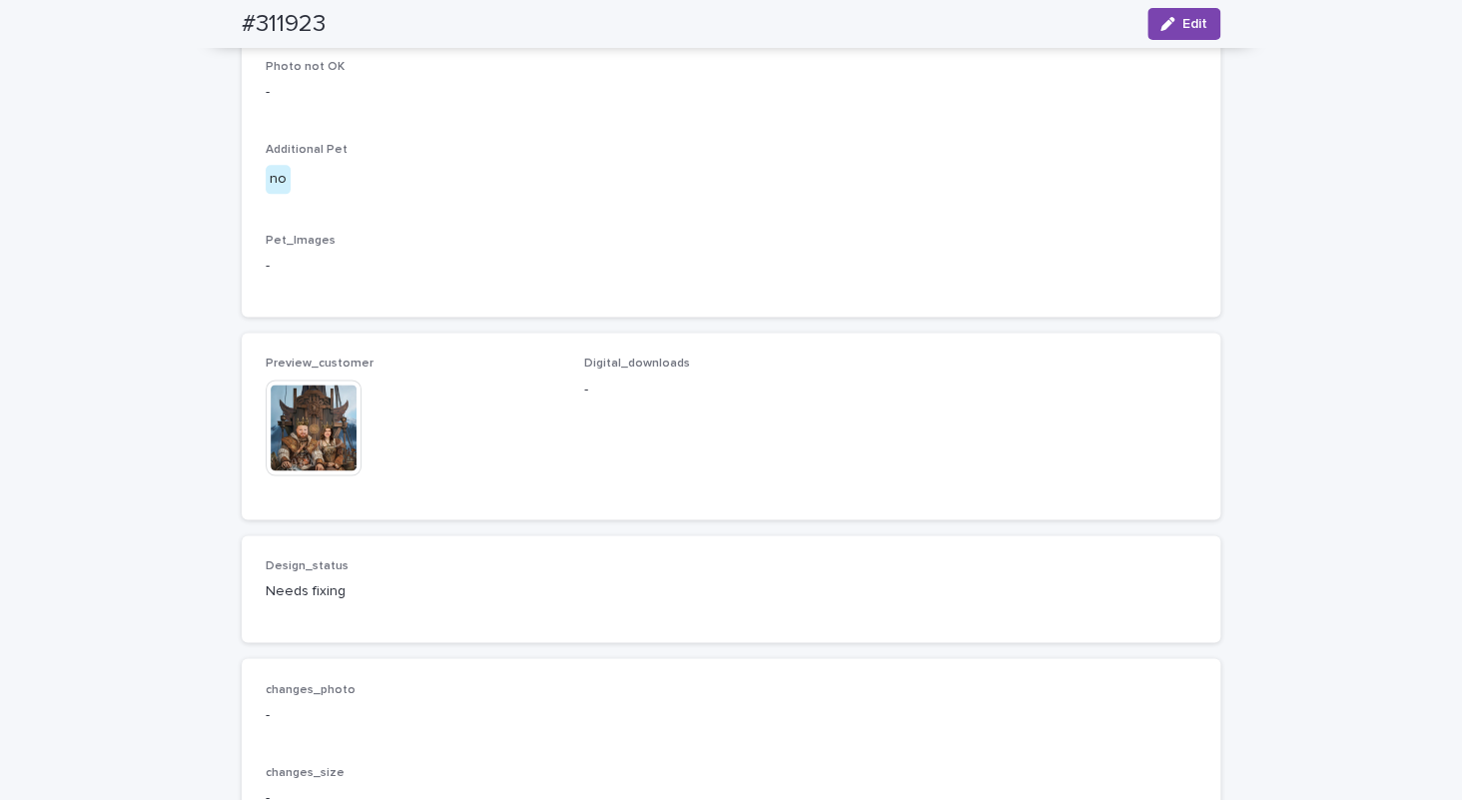
click at [327, 475] on img at bounding box center [314, 427] width 96 height 96
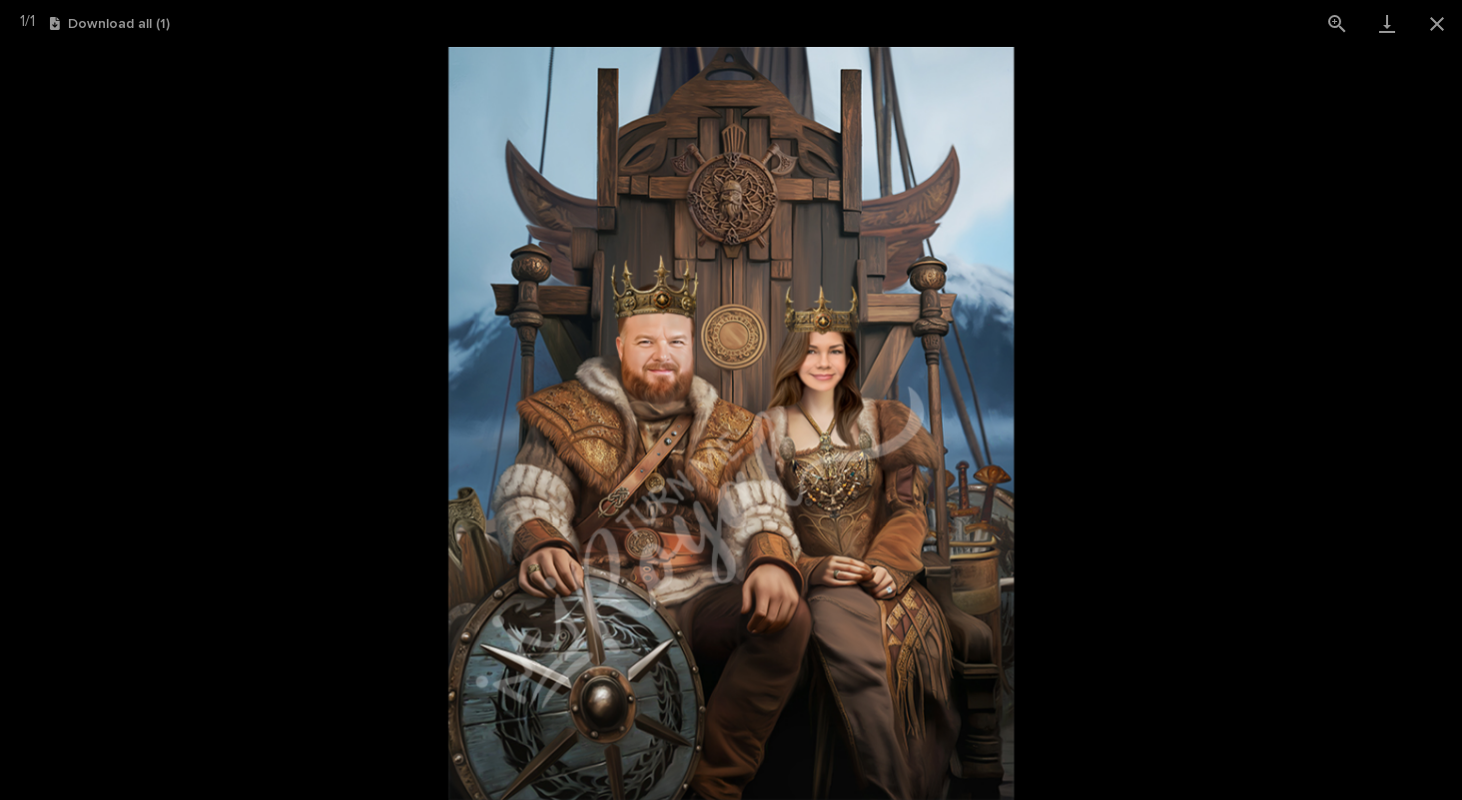
click at [155, 151] on picture at bounding box center [731, 423] width 1462 height 753
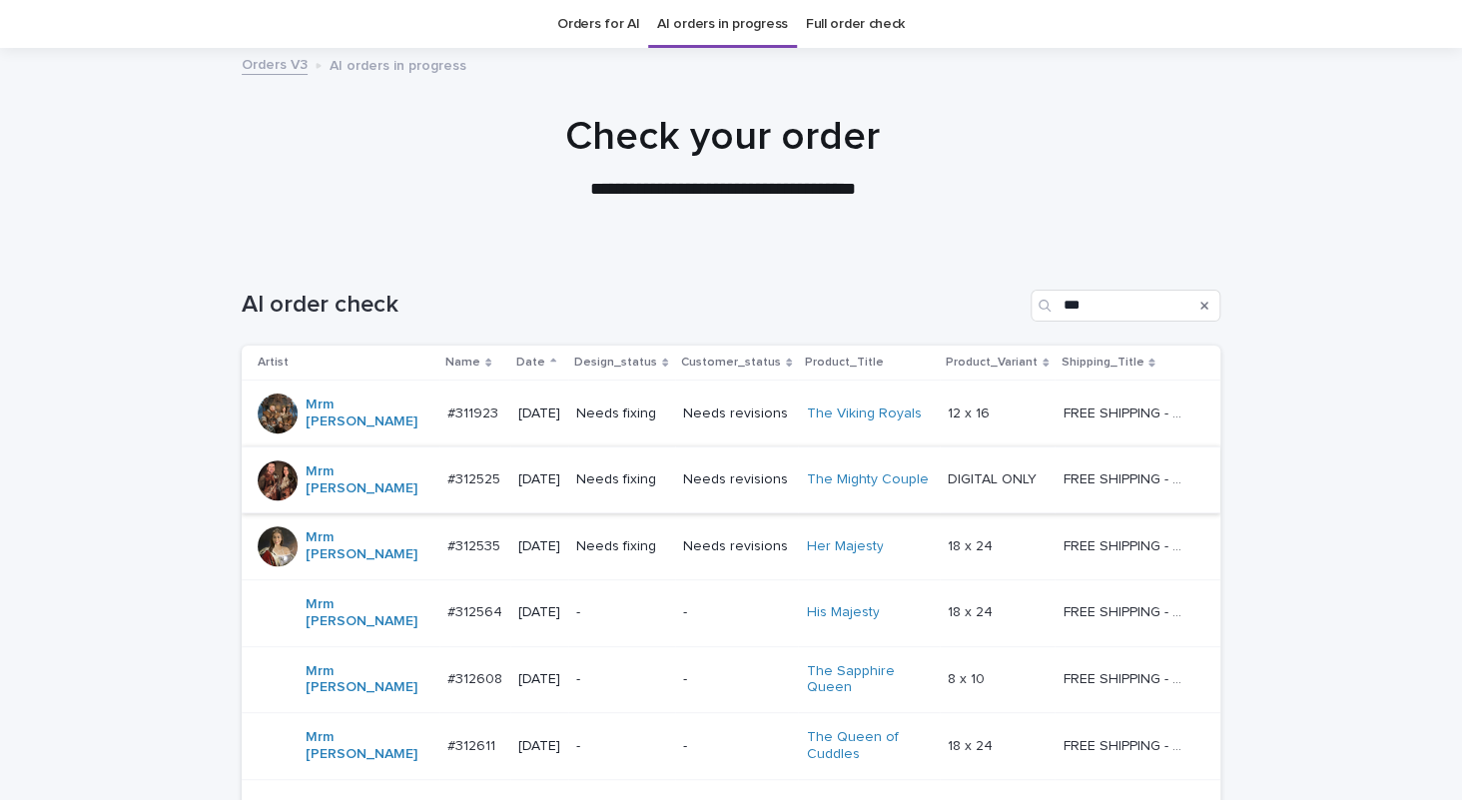
scroll to position [63, 0]
click at [654, 471] on p "Needs fixing" at bounding box center [621, 479] width 91 height 17
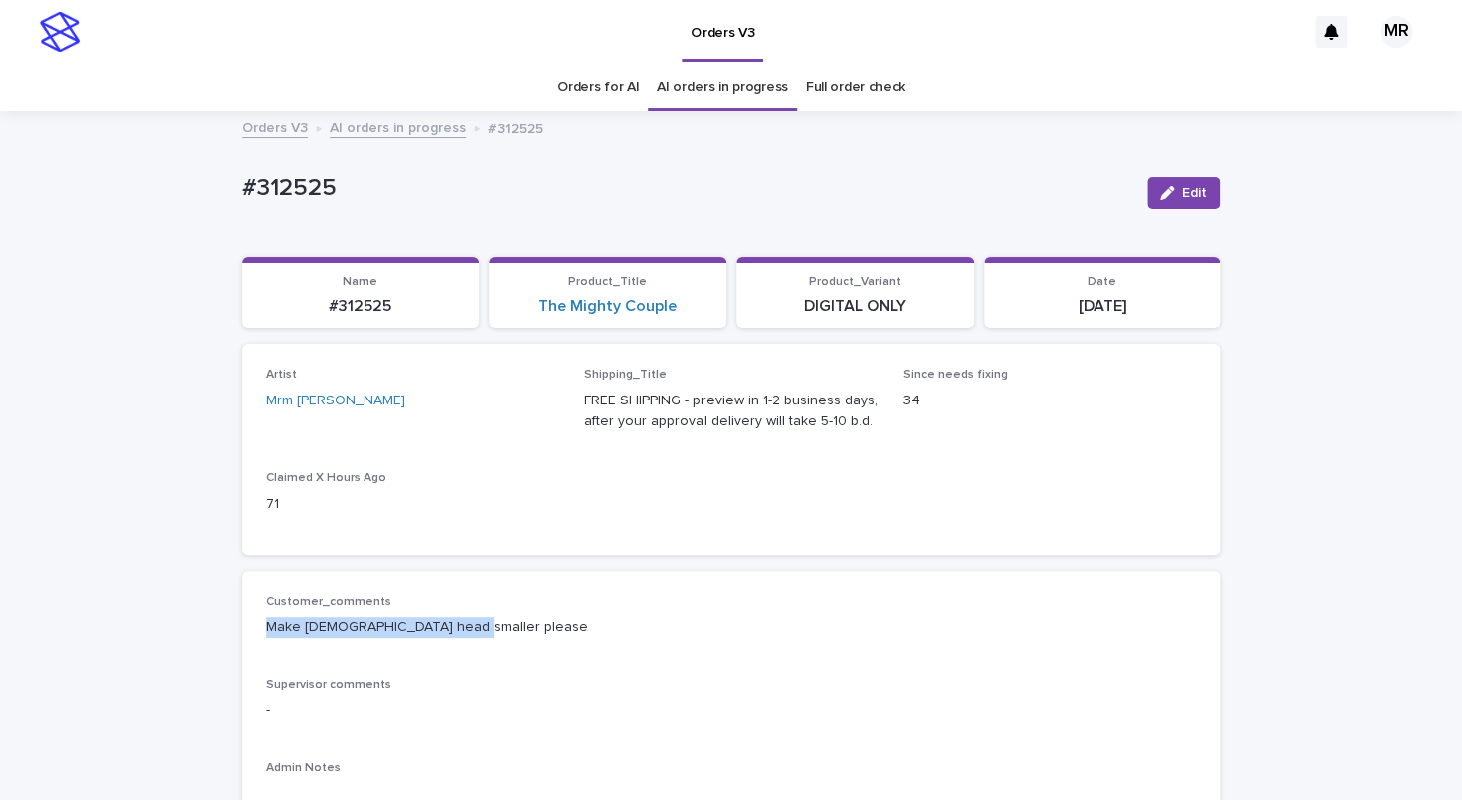
drag, startPoint x: 397, startPoint y: 635, endPoint x: 279, endPoint y: 625, distance: 119.2
click at [242, 614] on div "Customer_comments Make male head smaller please Supervisor comments - Admin Not…" at bounding box center [731, 722] width 979 height 302
copy p "Make male head smaller please"
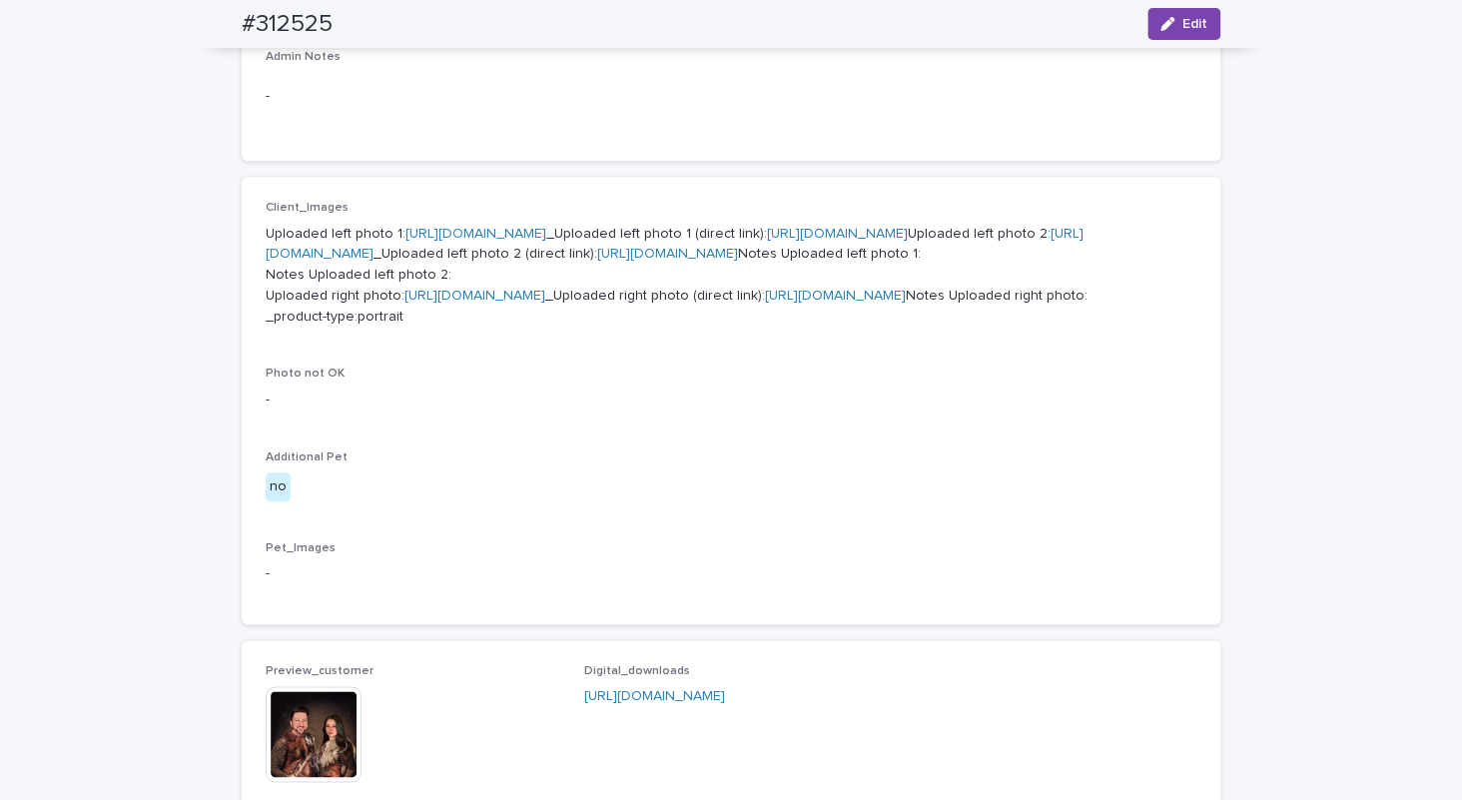
scroll to position [1141, 0]
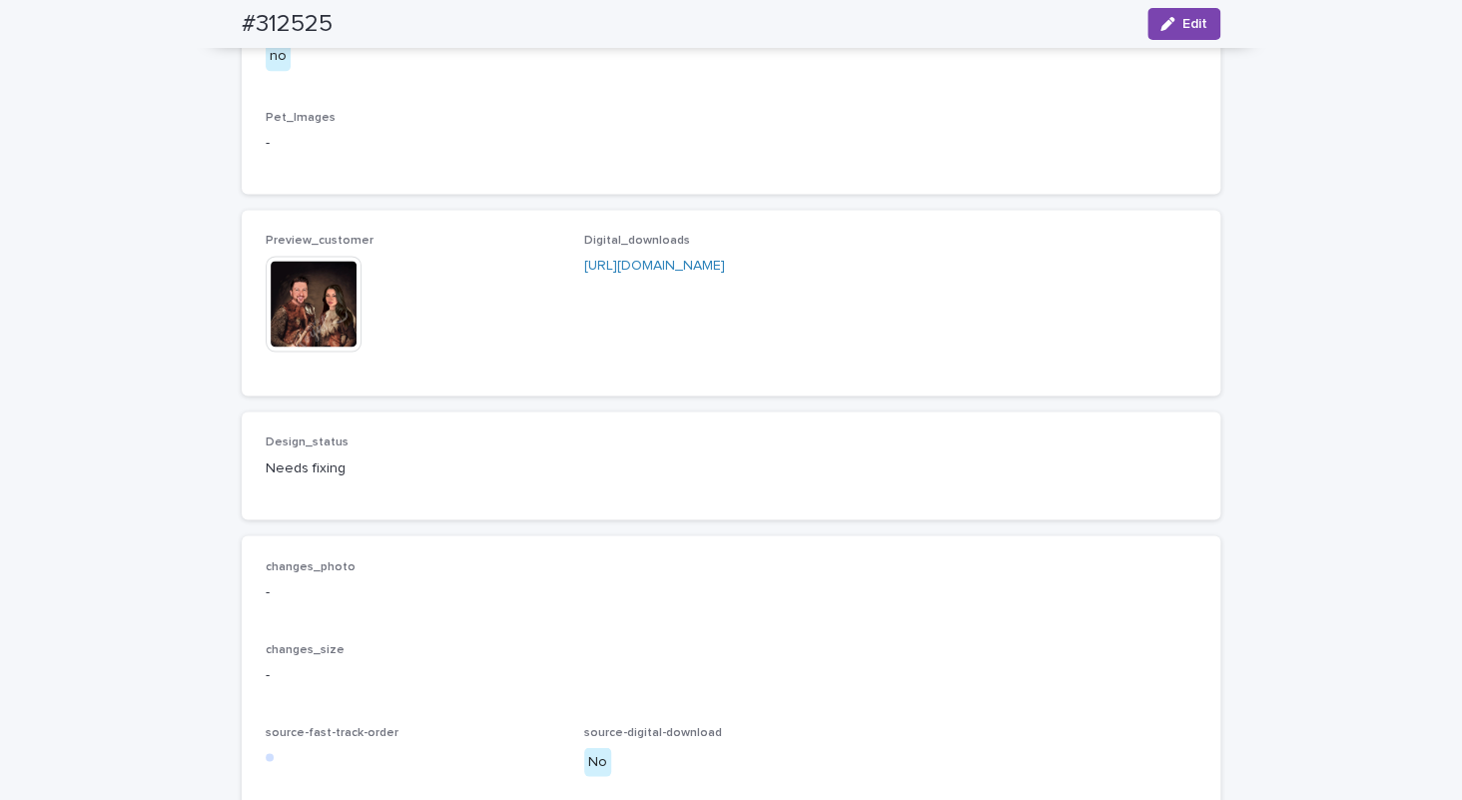
click at [304, 351] on img at bounding box center [314, 304] width 96 height 96
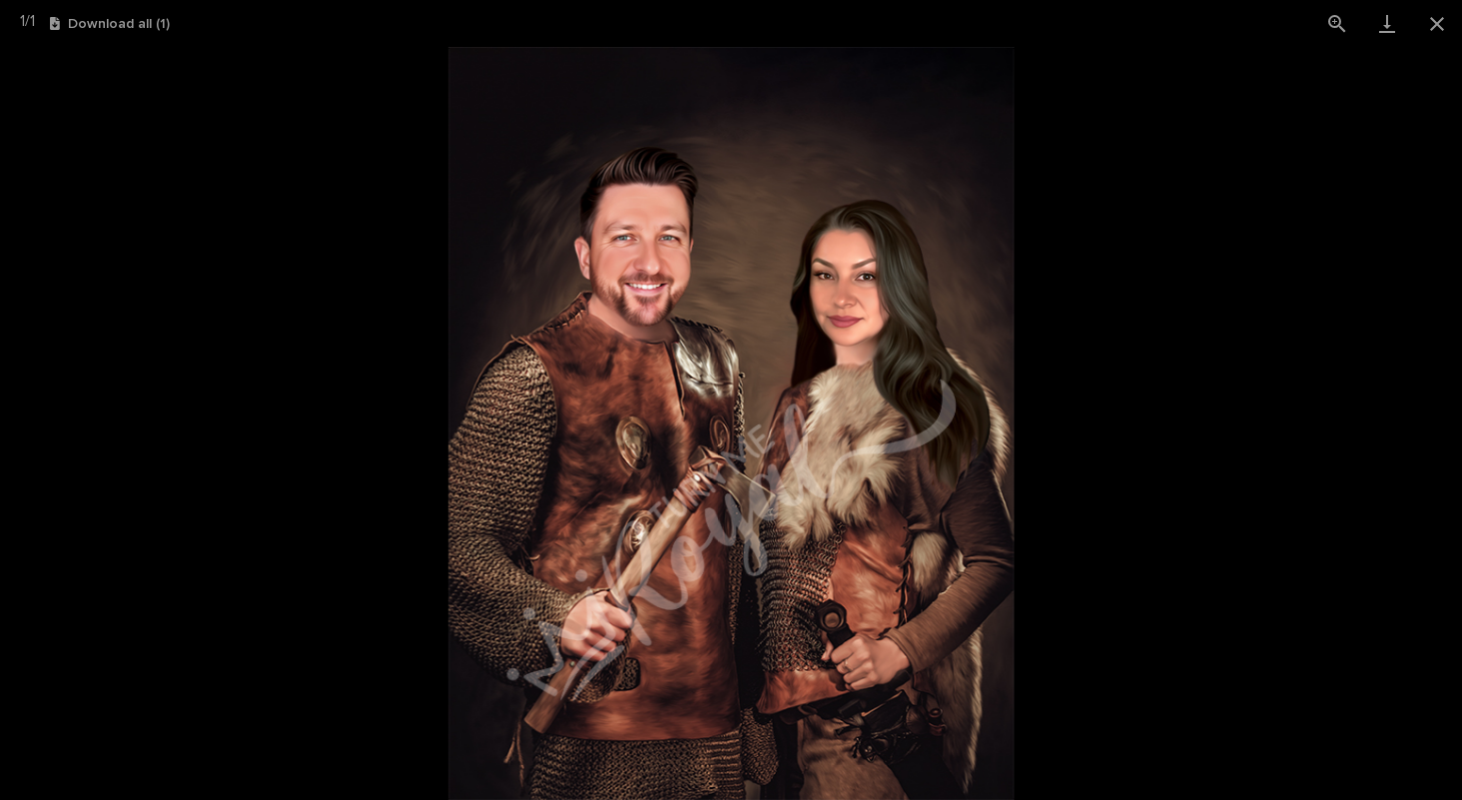
click at [92, 159] on picture at bounding box center [731, 423] width 1462 height 753
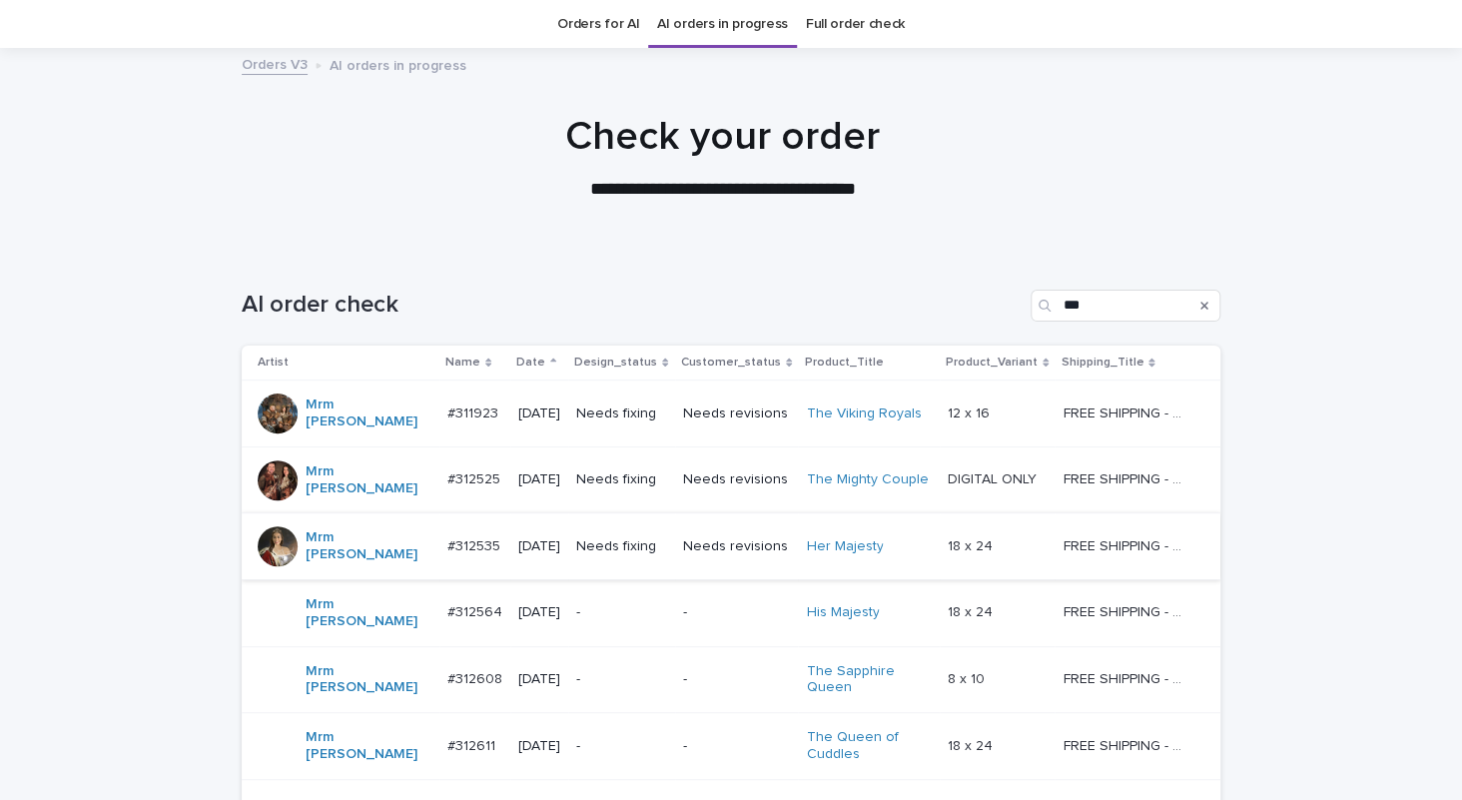
scroll to position [63, 0]
click at [662, 526] on td "Needs fixing" at bounding box center [621, 546] width 107 height 67
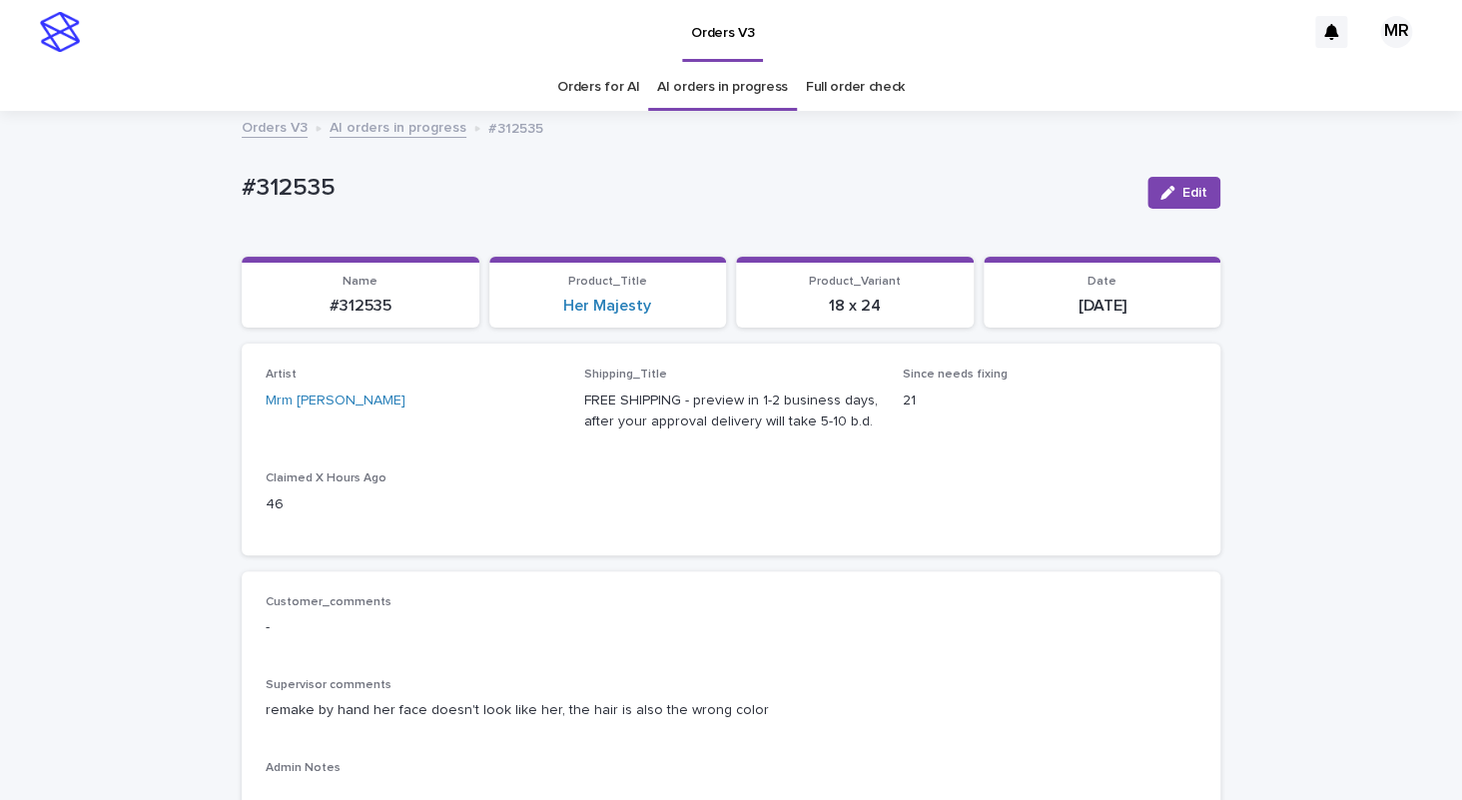
scroll to position [89, 0]
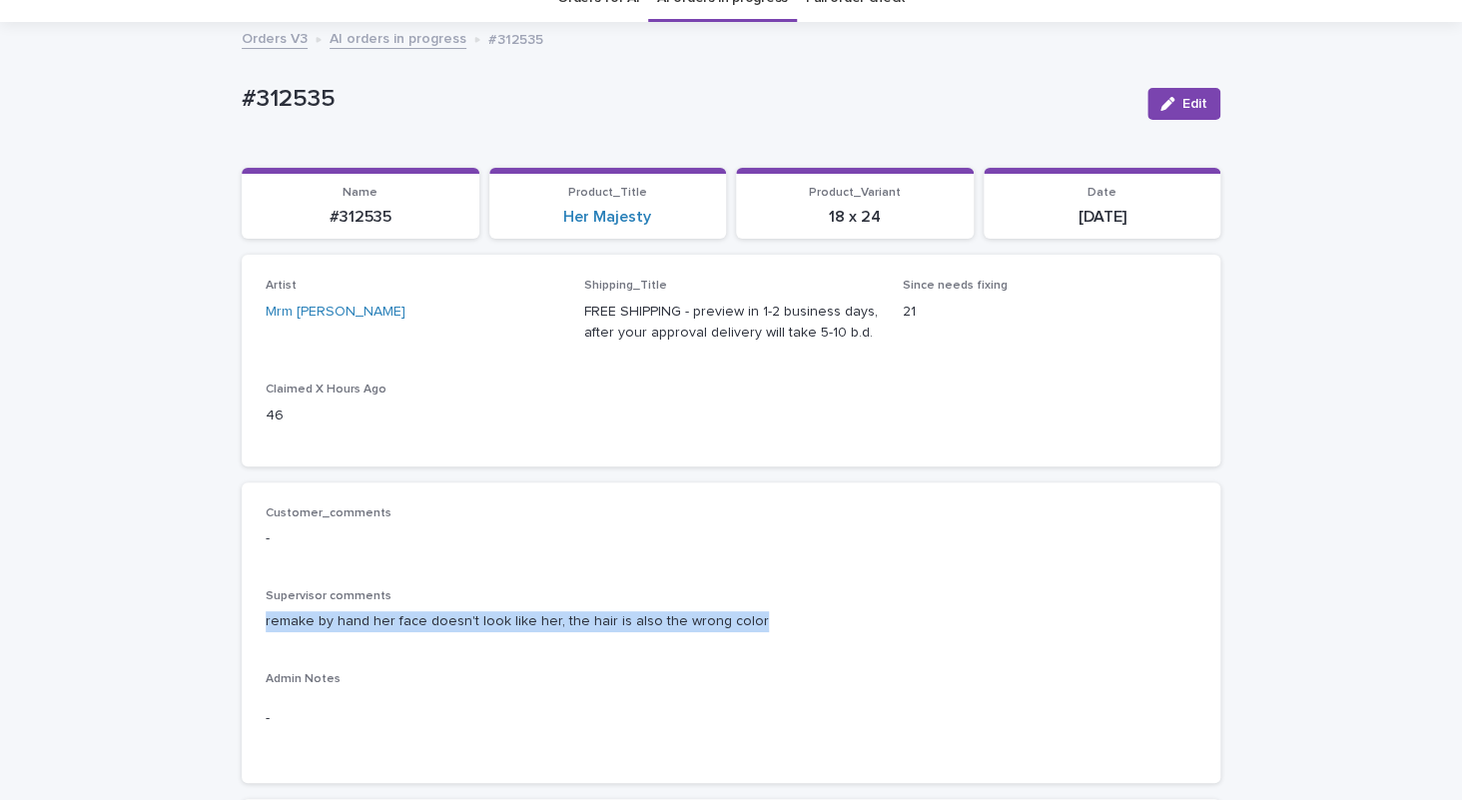
drag, startPoint x: 746, startPoint y: 621, endPoint x: 237, endPoint y: 630, distance: 509.3
click at [266, 630] on div "remake by hand her face doesn't look like her, the hair is also the wrong color" at bounding box center [731, 619] width 931 height 25
copy p "remake by hand her face doesn't look like her, the hair is also the wrong color"
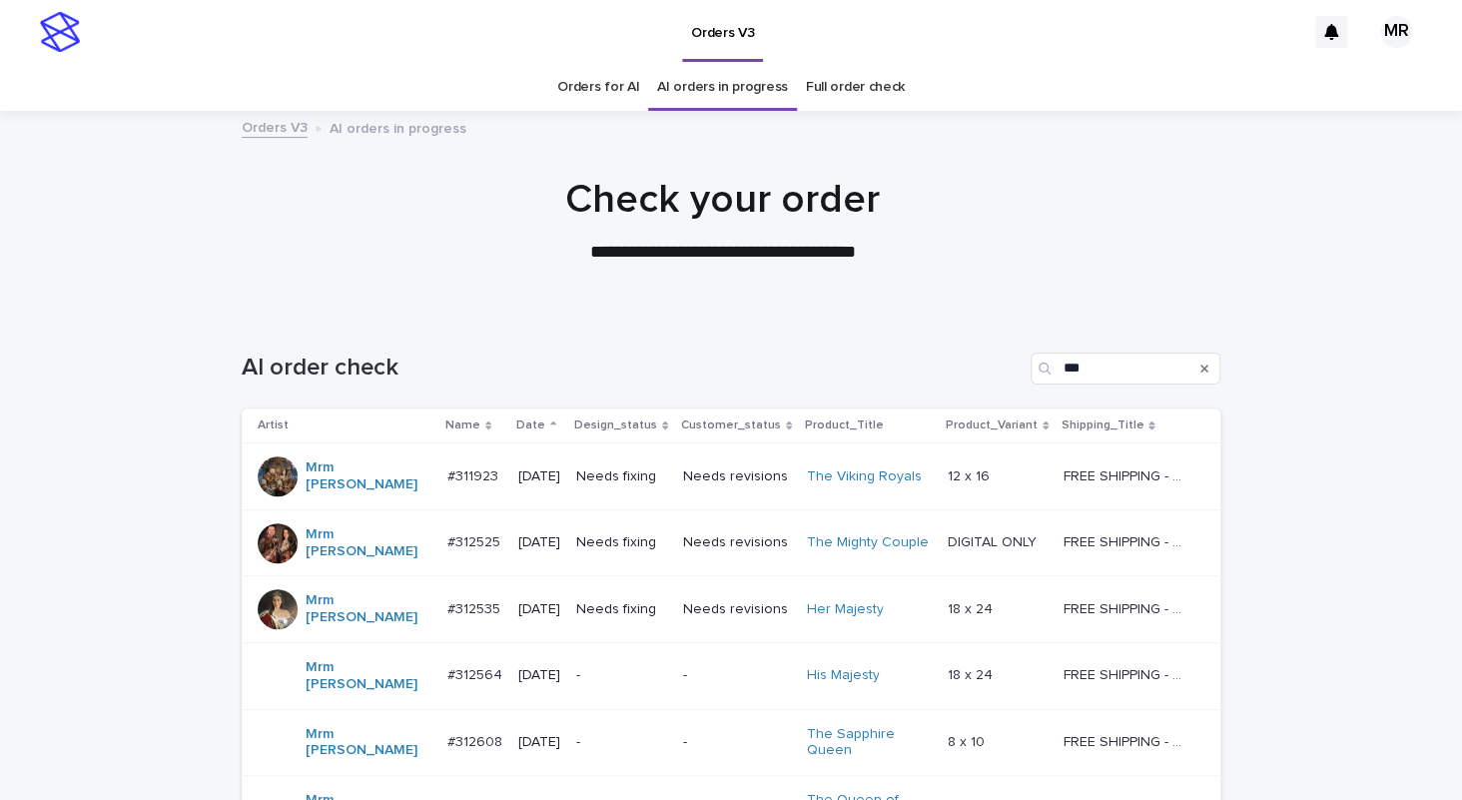
click at [596, 86] on link "Orders for AI" at bounding box center [598, 87] width 82 height 47
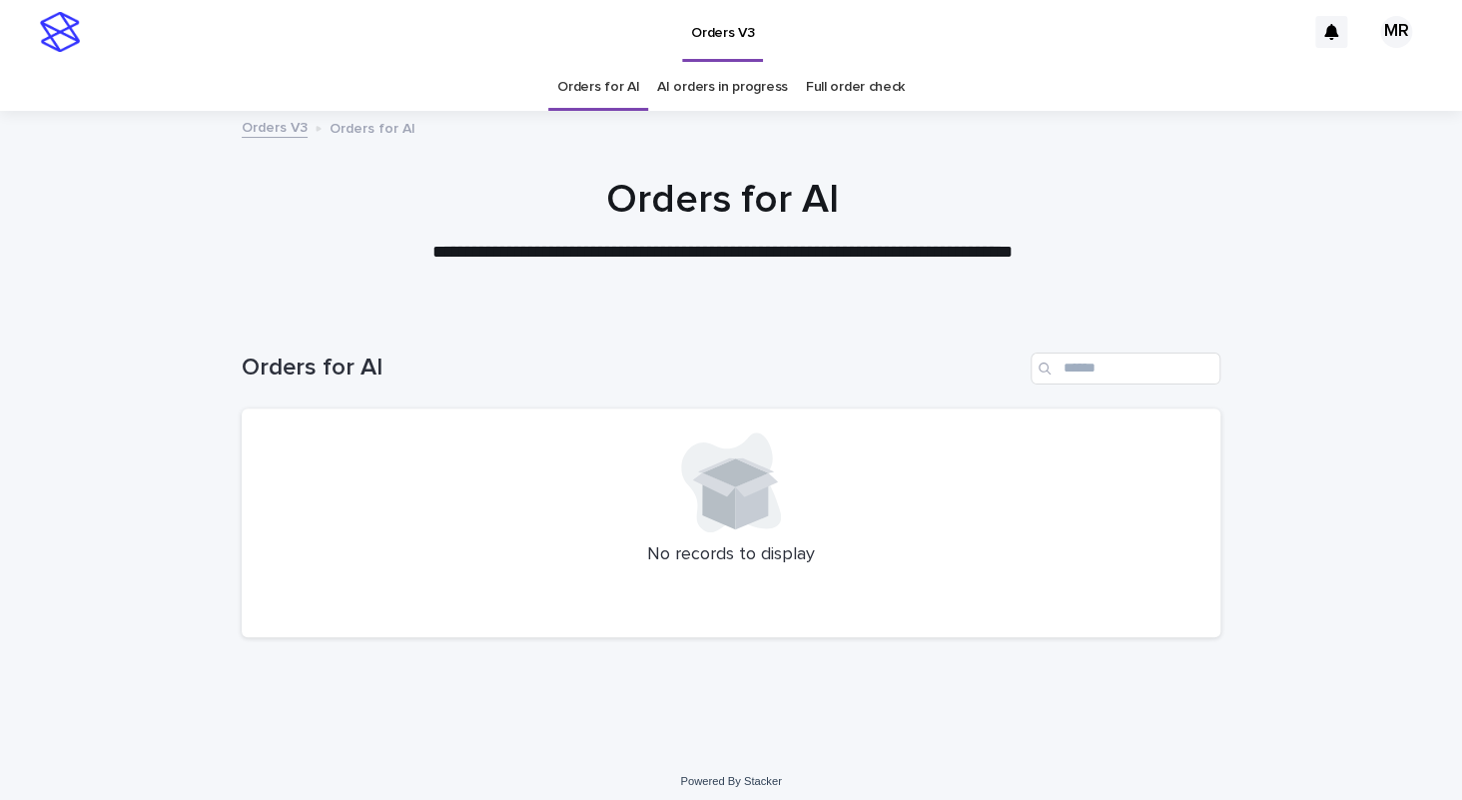
click at [995, 33] on div "Orders V3" at bounding box center [697, 32] width 1215 height 64
click at [272, 62] on div "Orders V3" at bounding box center [697, 32] width 1215 height 64
drag, startPoint x: 148, startPoint y: 115, endPoint x: 135, endPoint y: 81, distance: 36.3
click at [149, 115] on div at bounding box center [722, 212] width 1445 height 200
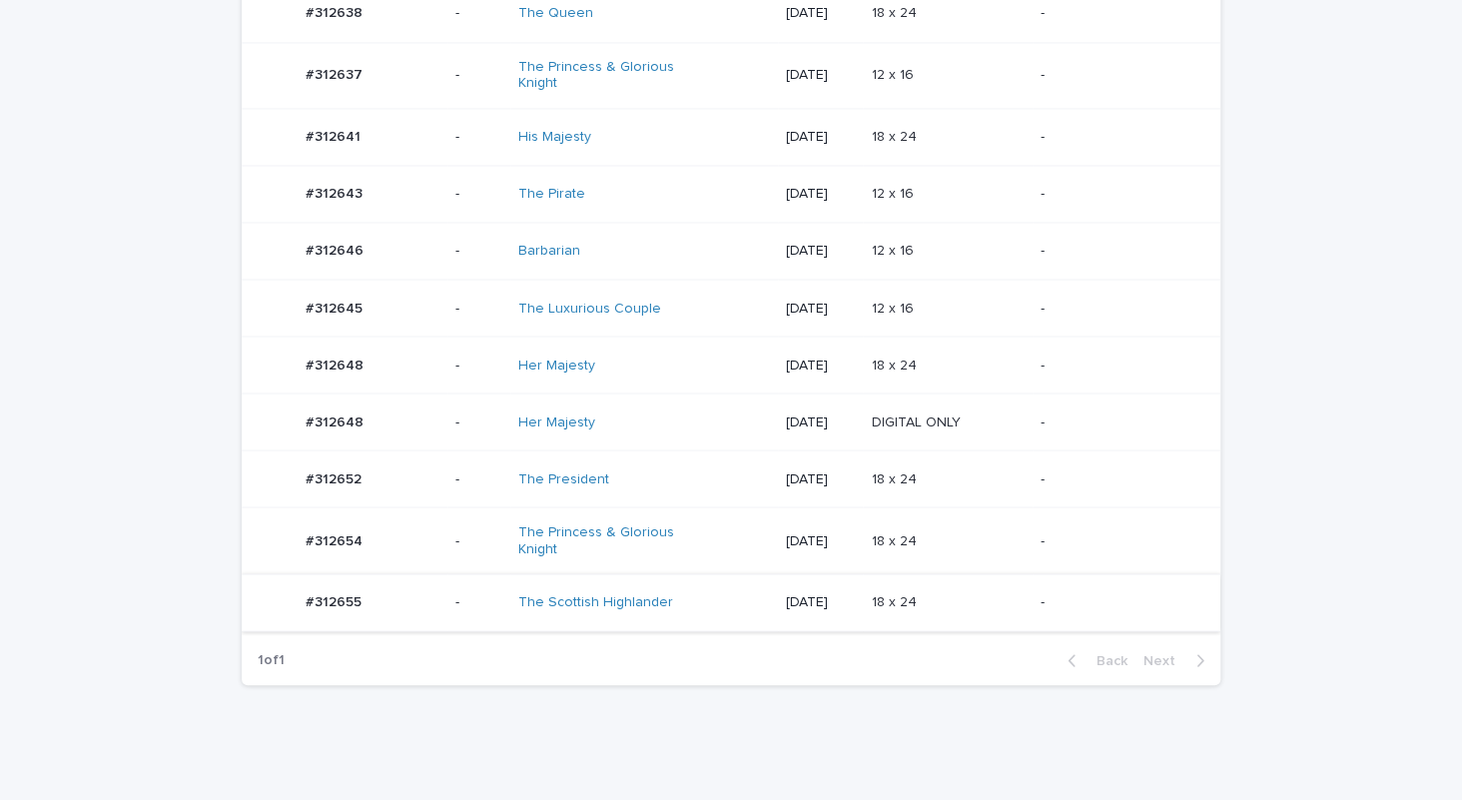
scroll to position [1356, 0]
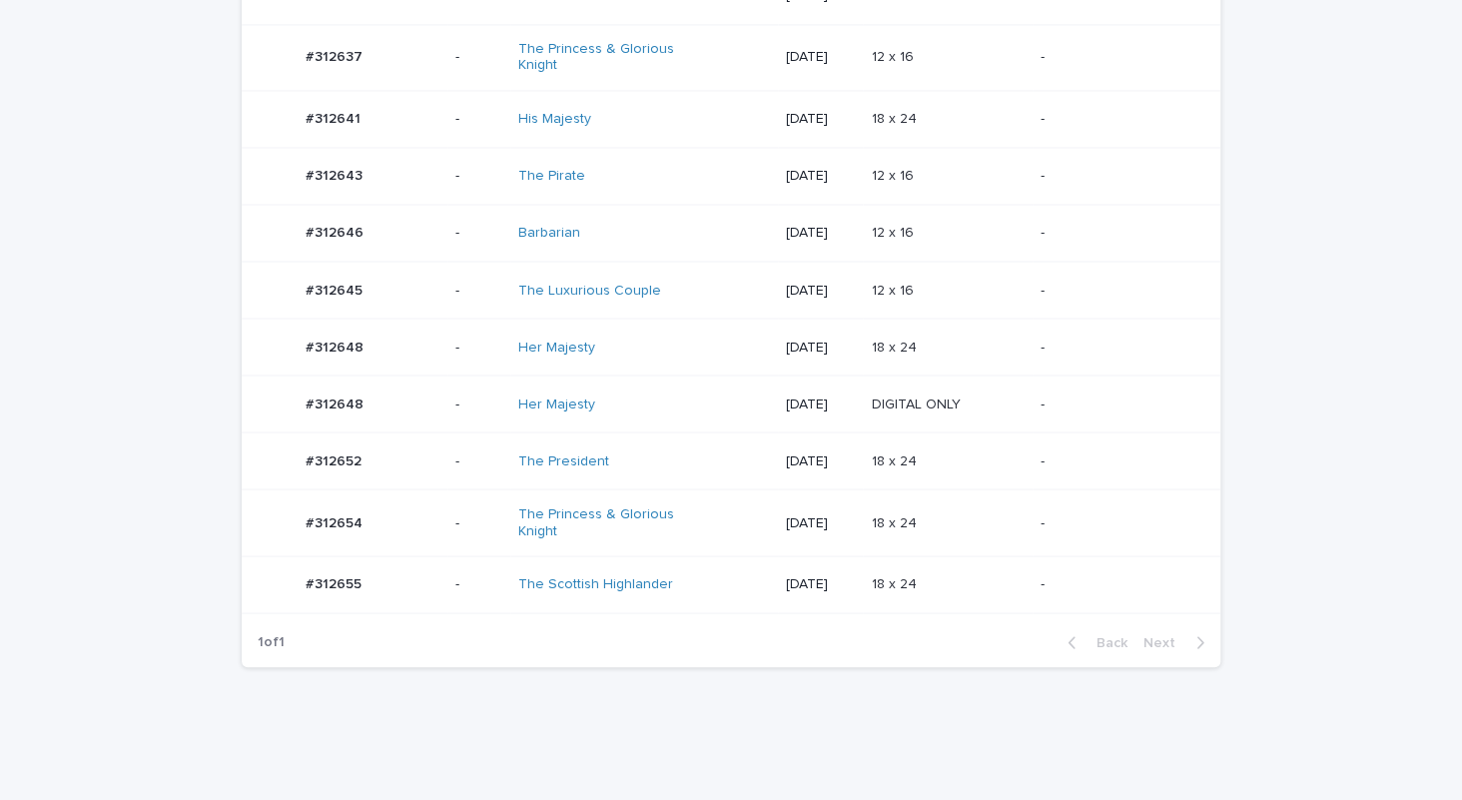
click at [683, 274] on div "The Luxurious Couple" at bounding box center [644, 290] width 252 height 33
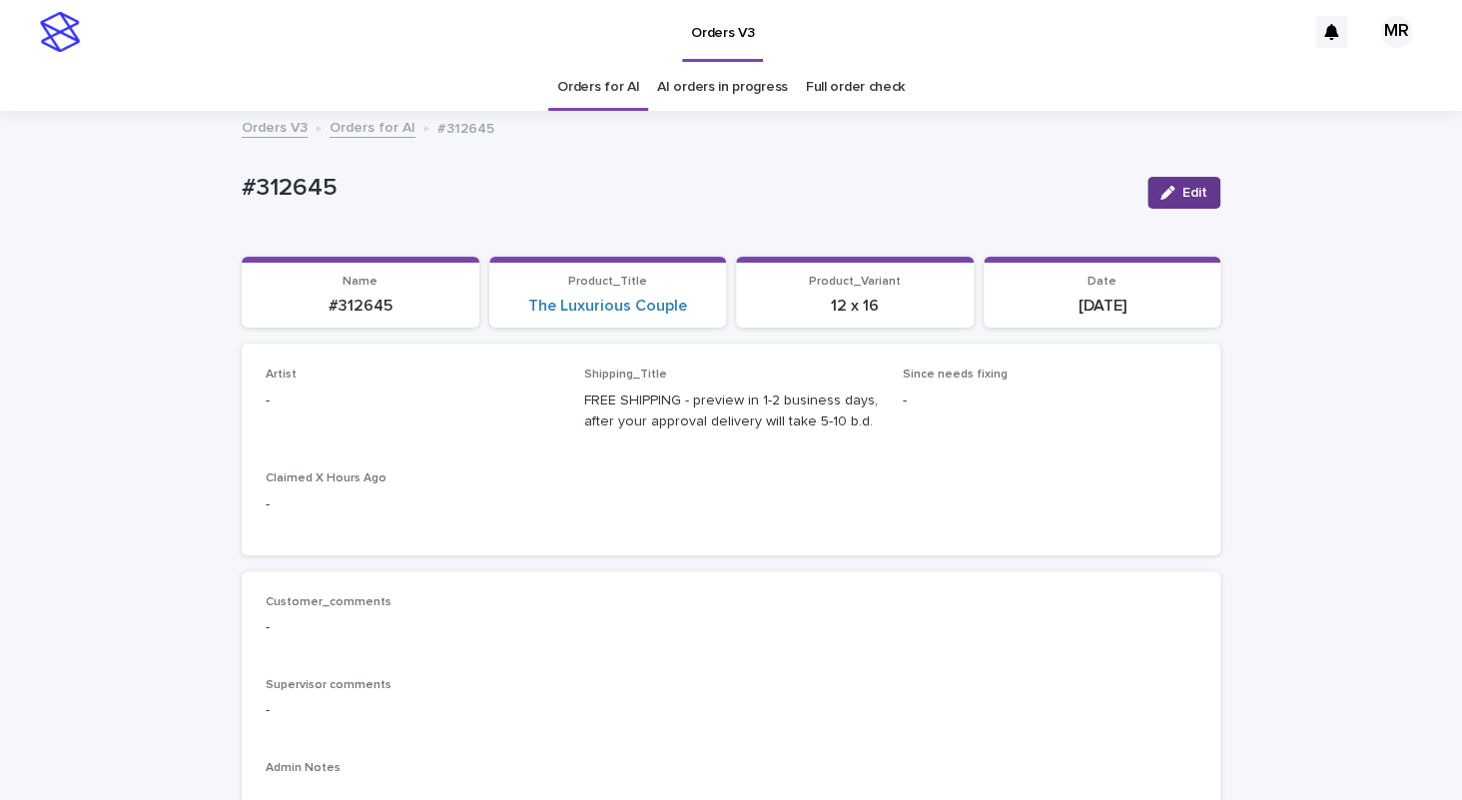
click at [1163, 184] on button "Edit" at bounding box center [1183, 193] width 73 height 32
click at [370, 404] on div "Select..." at bounding box center [381, 409] width 228 height 33
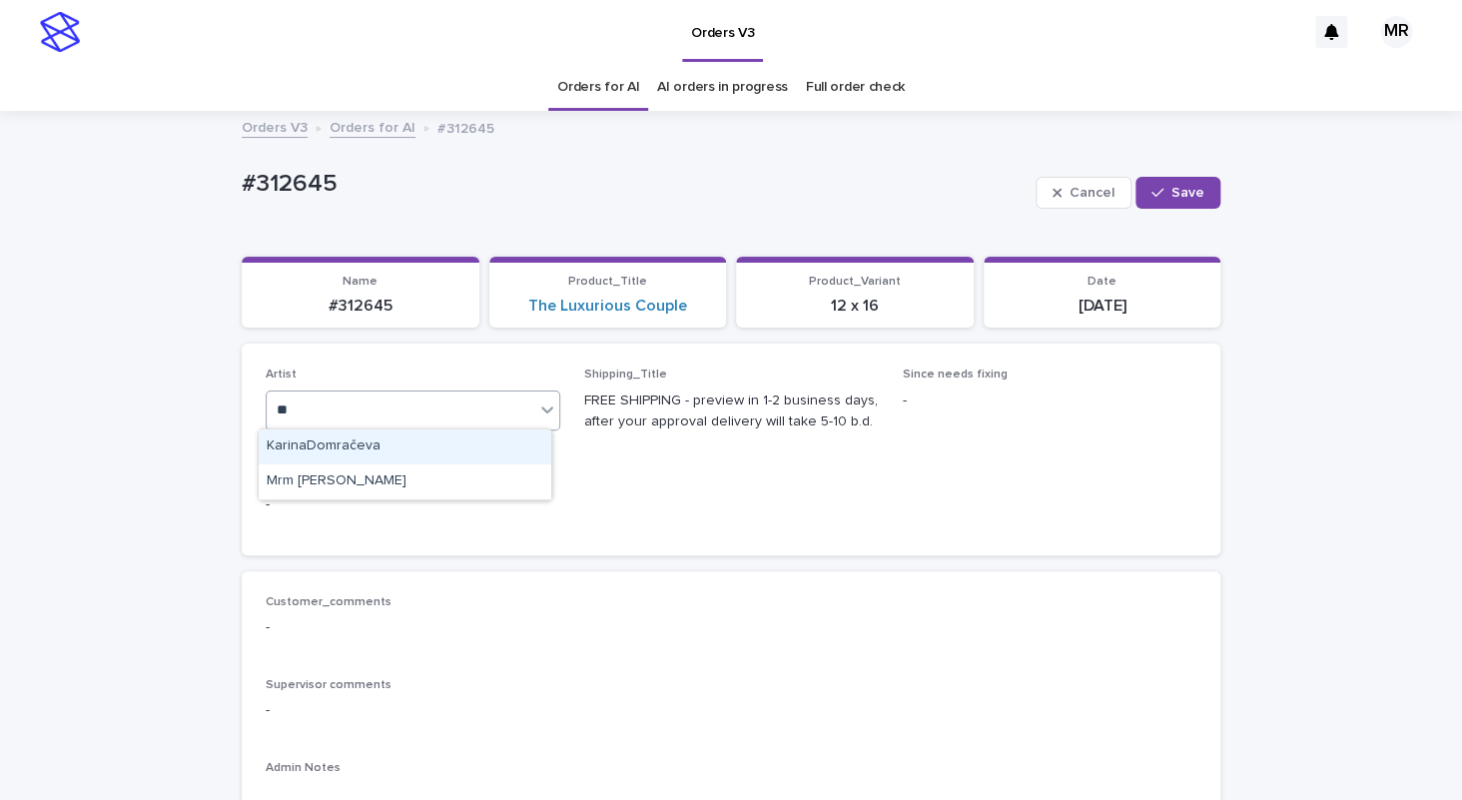
type input "***"
click at [338, 458] on div "Mrm Ramishvili" at bounding box center [405, 446] width 293 height 35
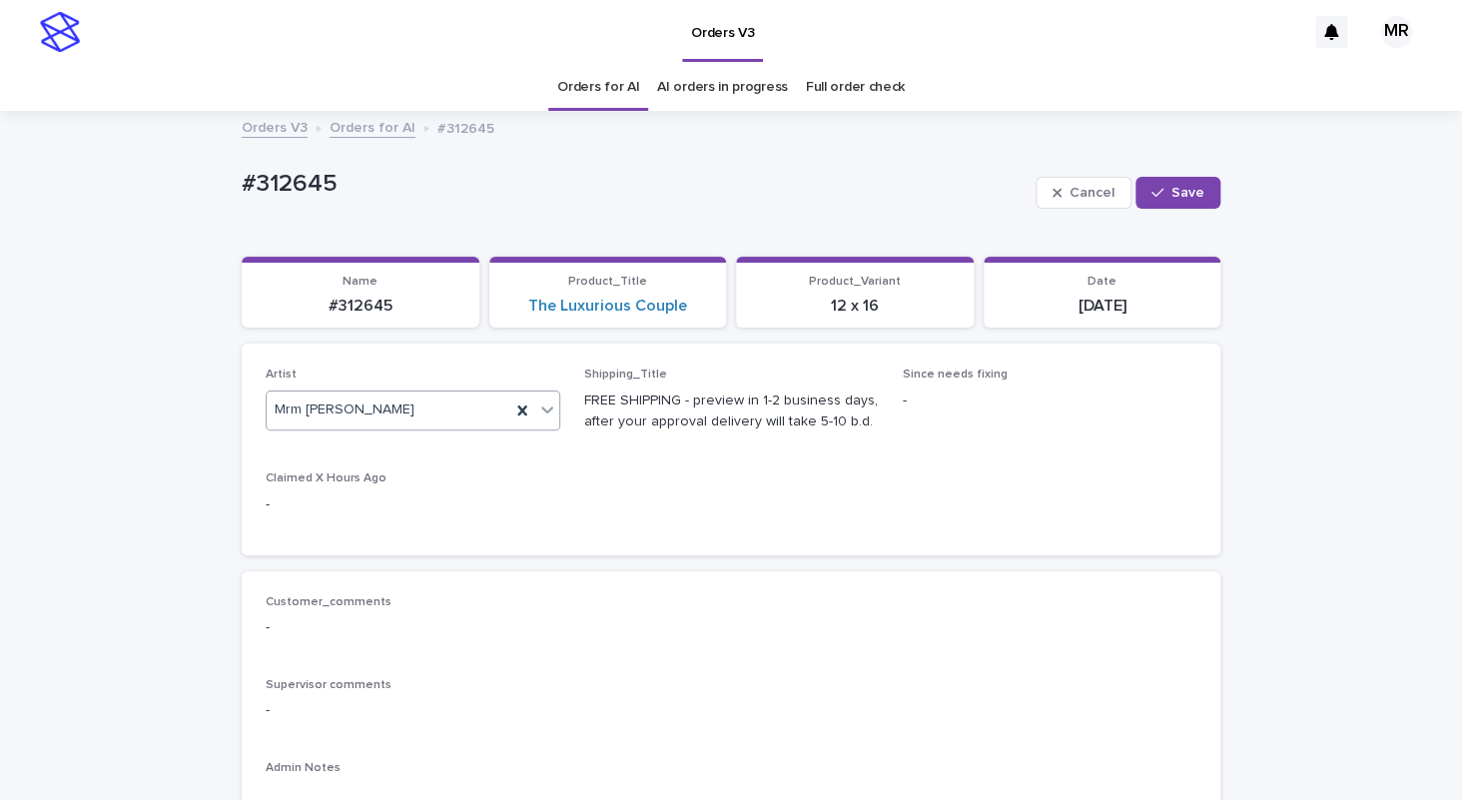
drag, startPoint x: 1179, startPoint y: 195, endPoint x: 739, endPoint y: 92, distance: 452.2
click at [1179, 195] on span "Save" at bounding box center [1187, 193] width 33 height 14
drag, startPoint x: 317, startPoint y: 185, endPoint x: 174, endPoint y: 185, distance: 142.8
click at [242, 185] on div "#312645" at bounding box center [687, 186] width 890 height 33
copy p "#312645"
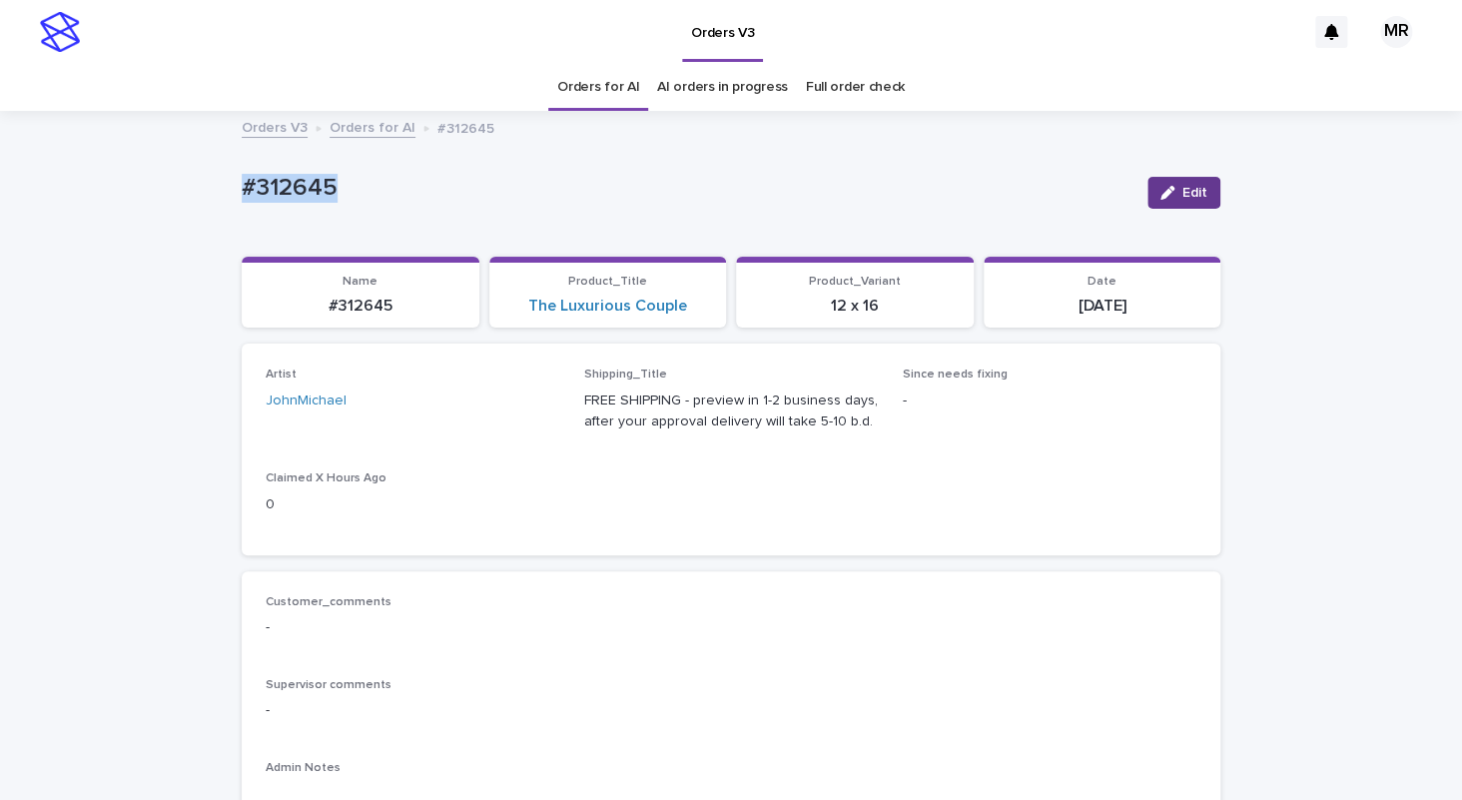
click at [1182, 197] on span "Edit" at bounding box center [1194, 193] width 25 height 14
click at [522, 418] on icon at bounding box center [522, 410] width 20 height 20
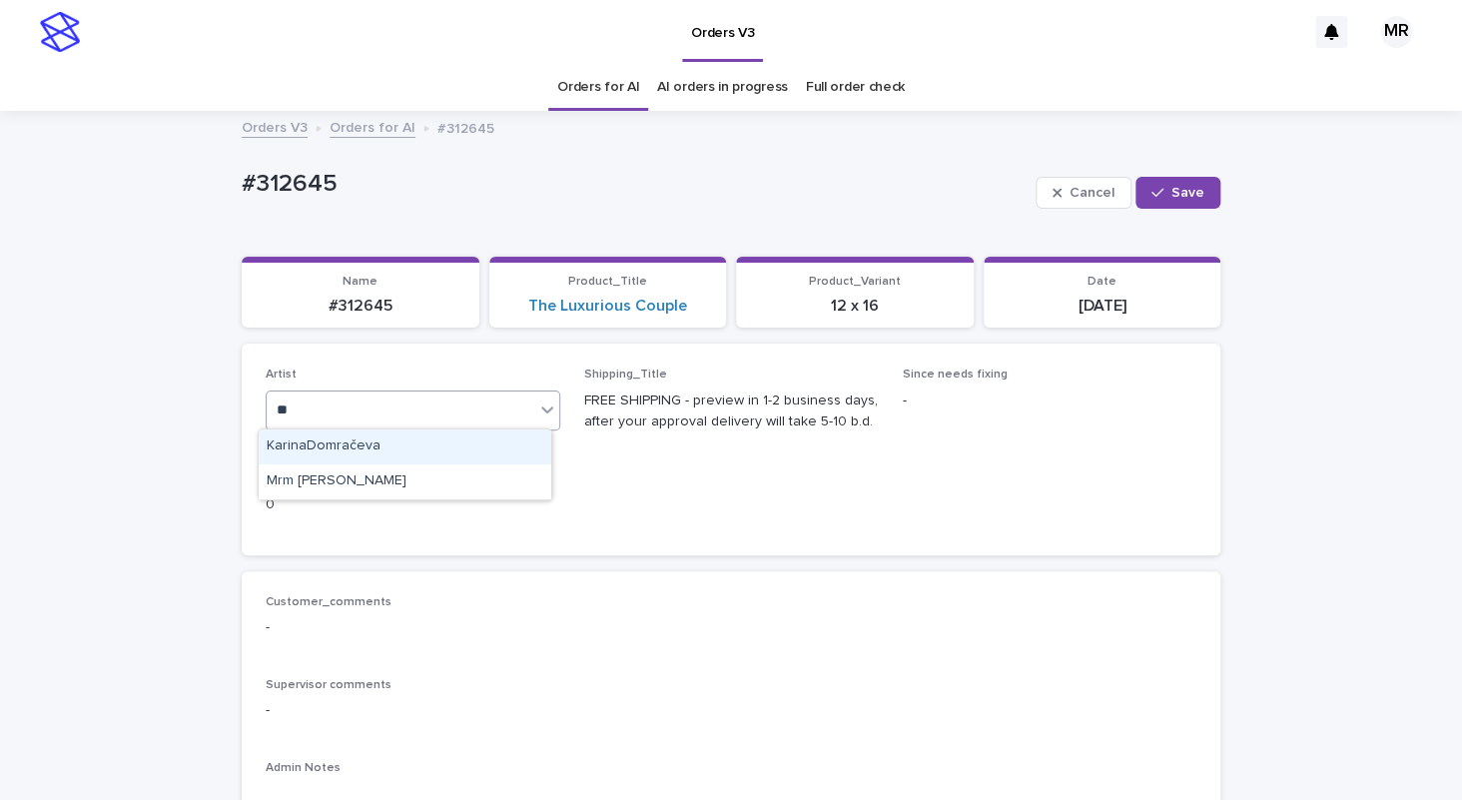
type input "***"
click at [456, 433] on div "Mrm Ramishvili" at bounding box center [405, 446] width 293 height 35
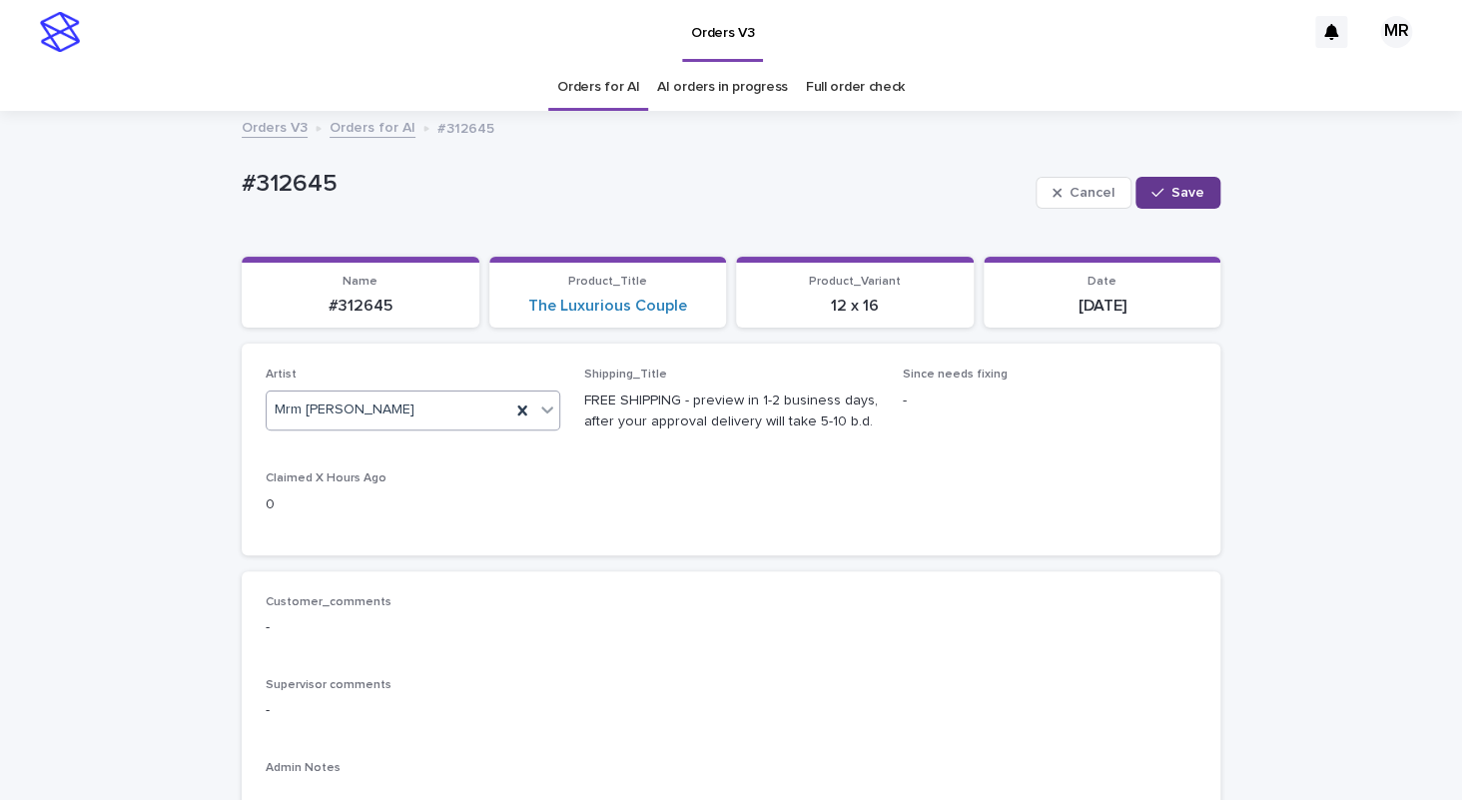
click at [1190, 190] on span "Save" at bounding box center [1187, 193] width 33 height 14
